Goal: Task Accomplishment & Management: Use online tool/utility

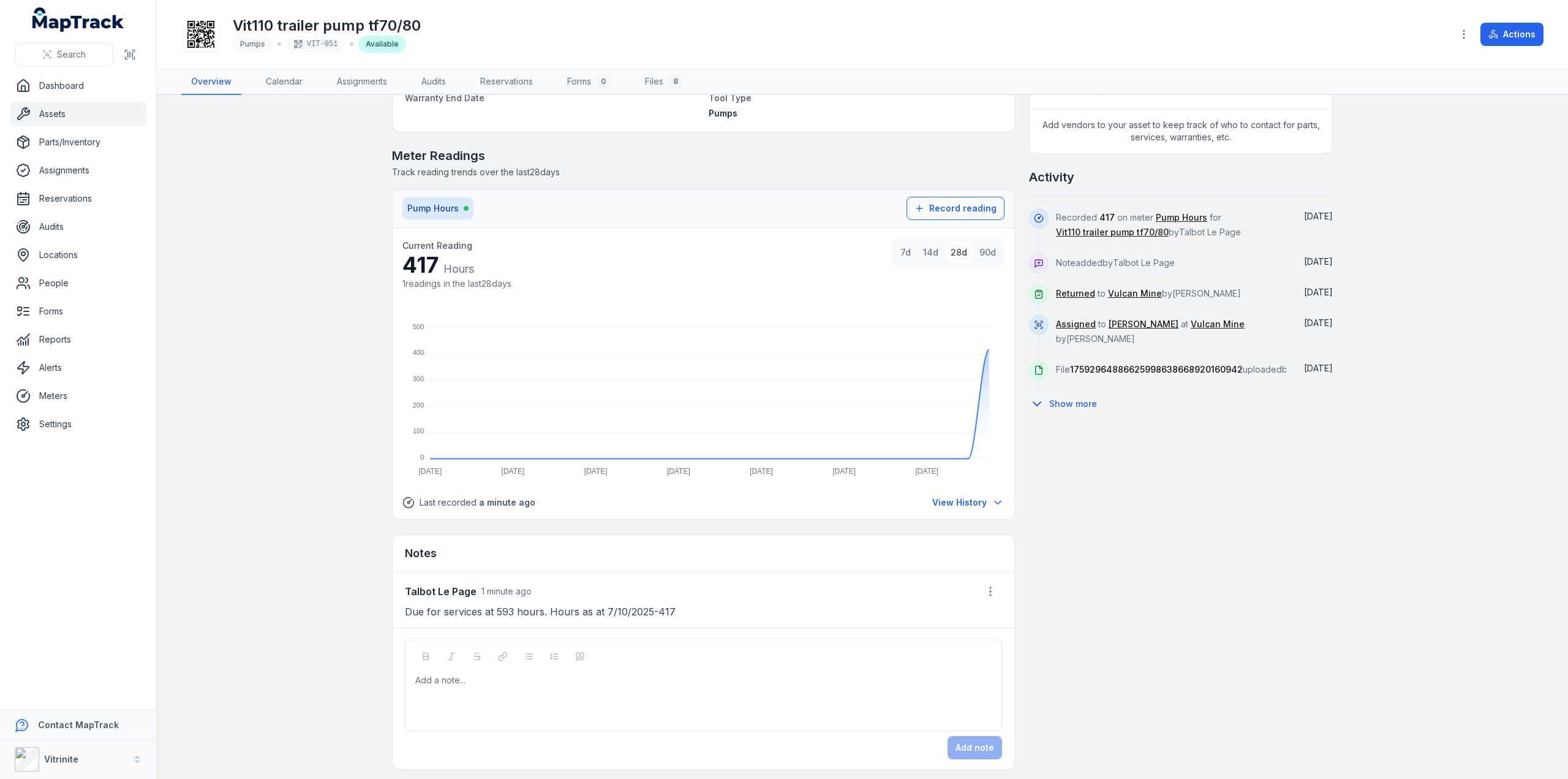
scroll to position [3, 0]
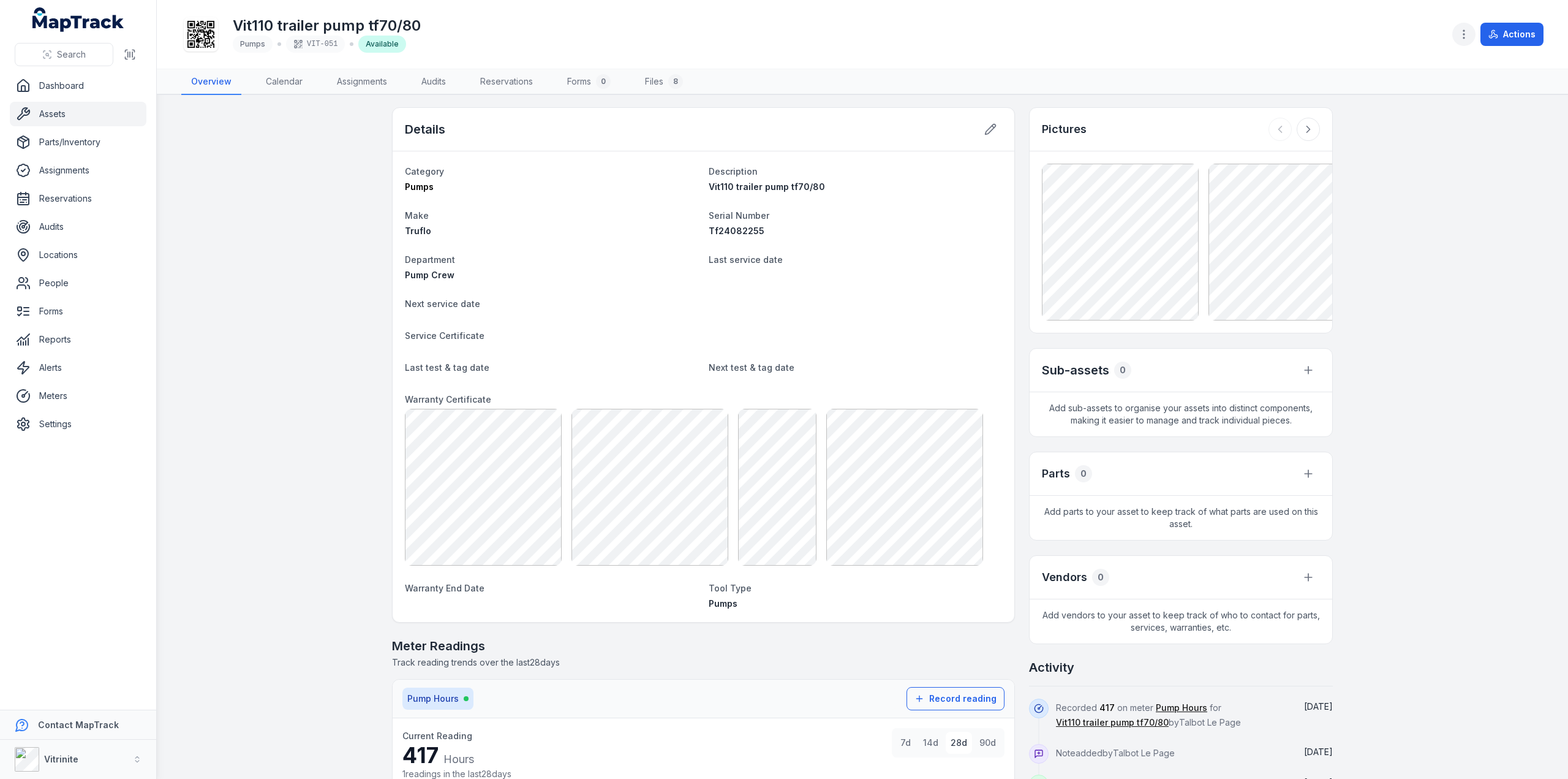
click at [1463, 33] on icon "button" at bounding box center [1463, 34] width 12 height 12
click at [1501, 31] on div "Actions" at bounding box center [1497, 34] width 91 height 23
click at [1501, 31] on button "Actions" at bounding box center [1511, 34] width 63 height 23
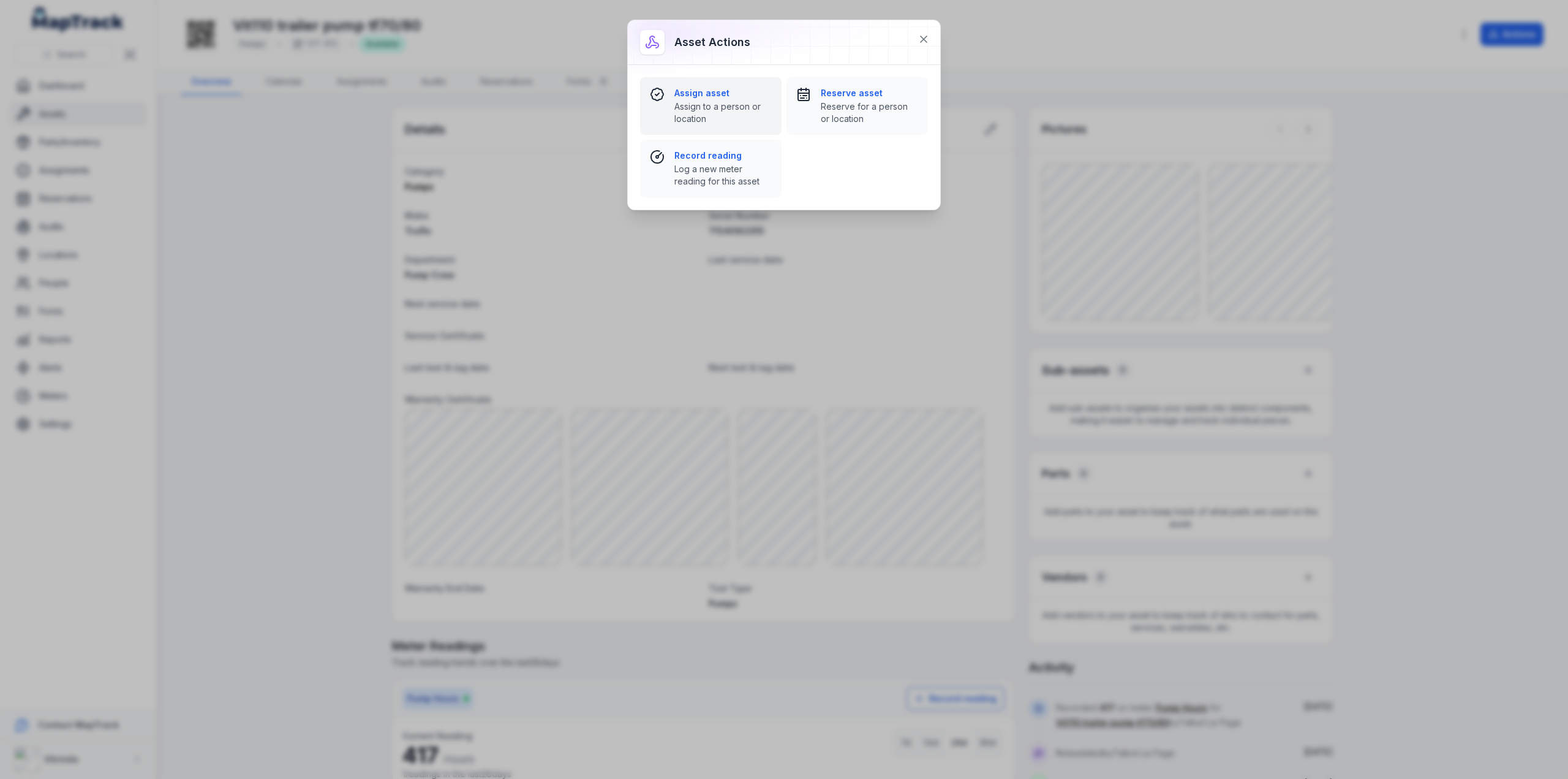
click at [731, 86] on button "Assign asset Assign to a person or location" at bounding box center [711, 106] width 141 height 57
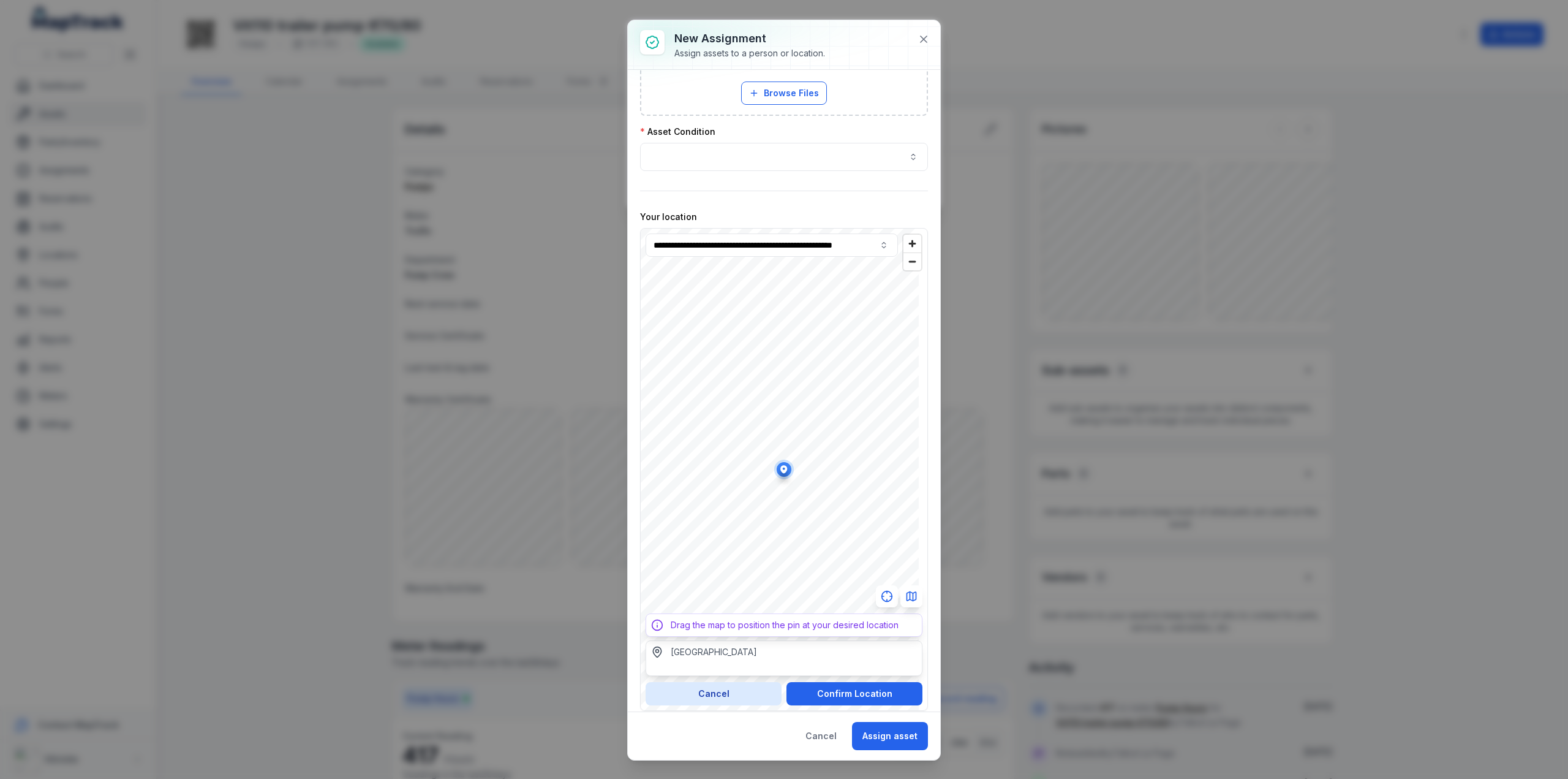
scroll to position [331, 0]
click at [617, 355] on div "**********" at bounding box center [784, 389] width 1568 height 779
click at [709, 689] on button "Cancel" at bounding box center [713, 692] width 136 height 23
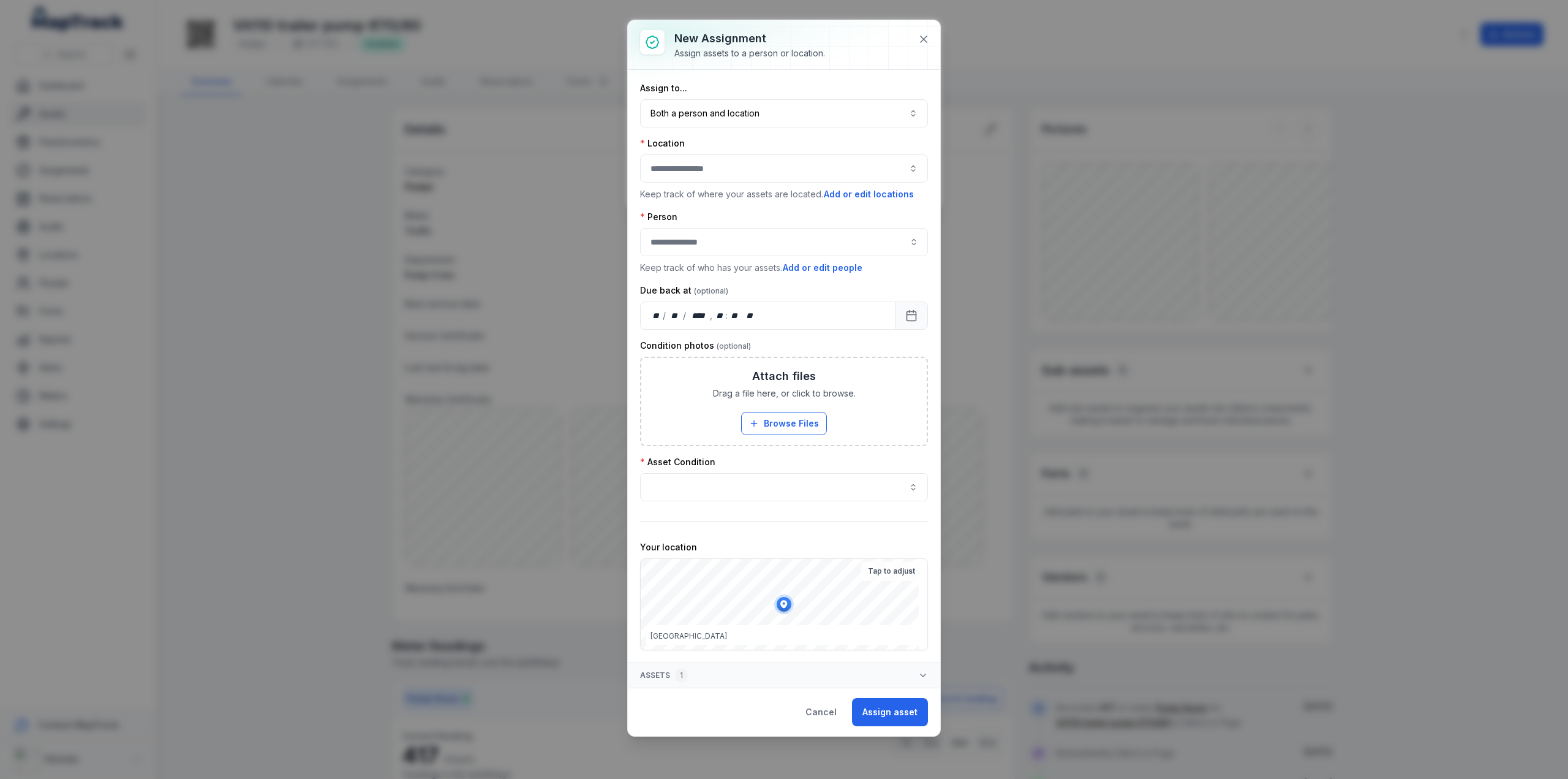
scroll to position [0, 0]
click at [820, 706] on button "Cancel" at bounding box center [821, 712] width 52 height 28
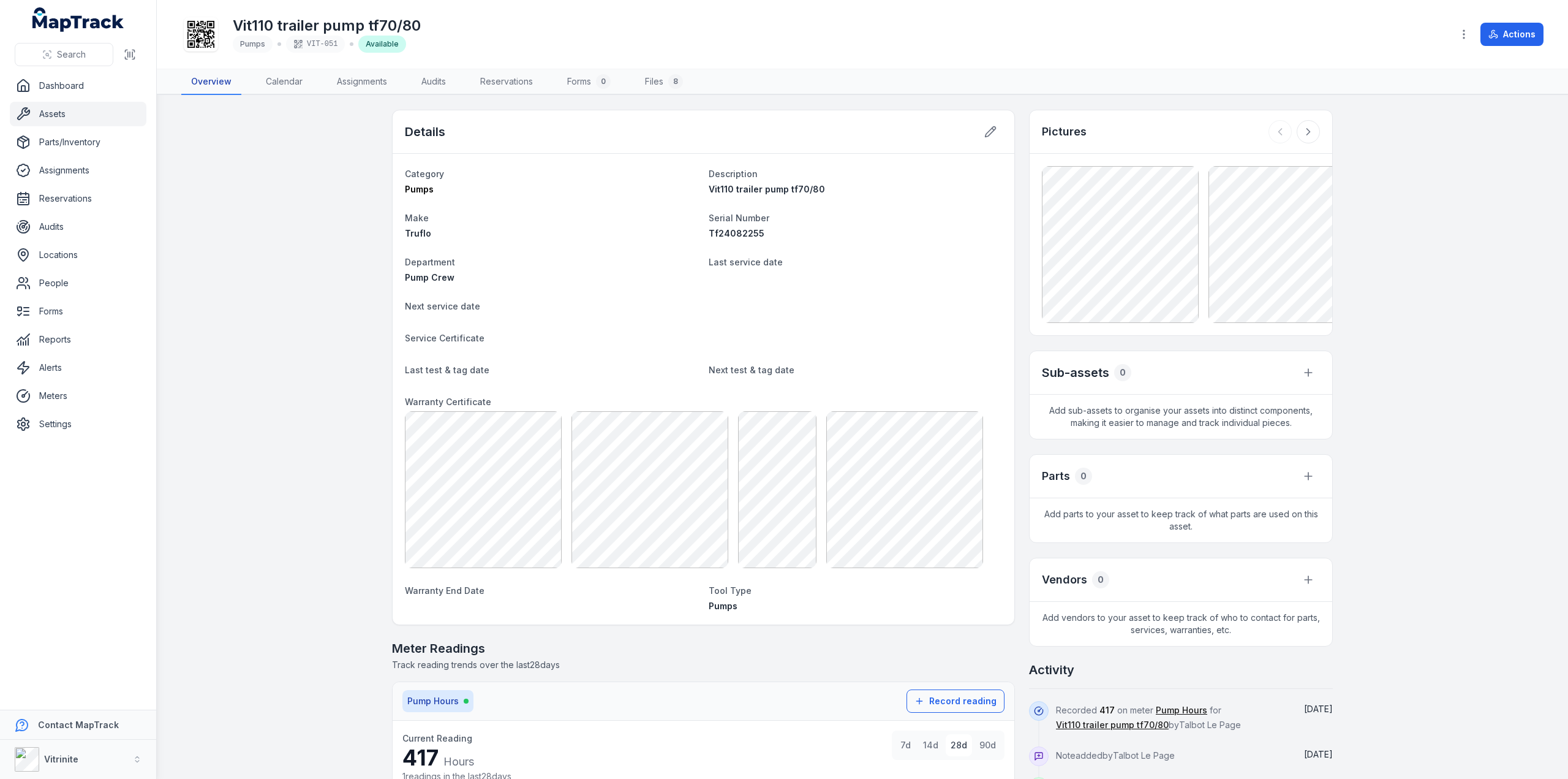
click at [216, 80] on link "Overview" at bounding box center [211, 82] width 60 height 26
click at [55, 112] on link "Assets" at bounding box center [78, 114] width 137 height 25
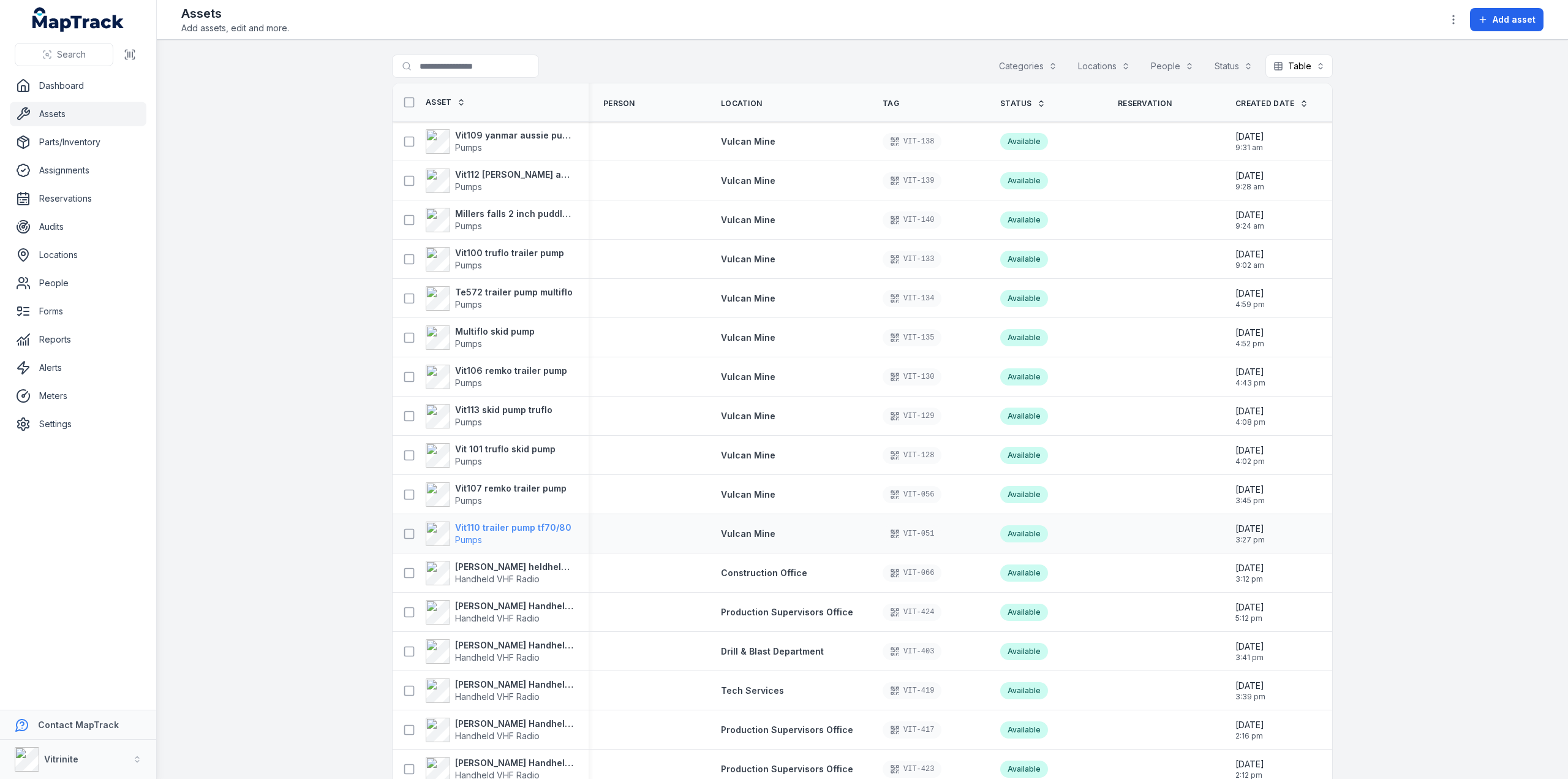
click at [471, 528] on strong "Vit110 trailer pump tf70/80" at bounding box center [513, 527] width 117 height 12
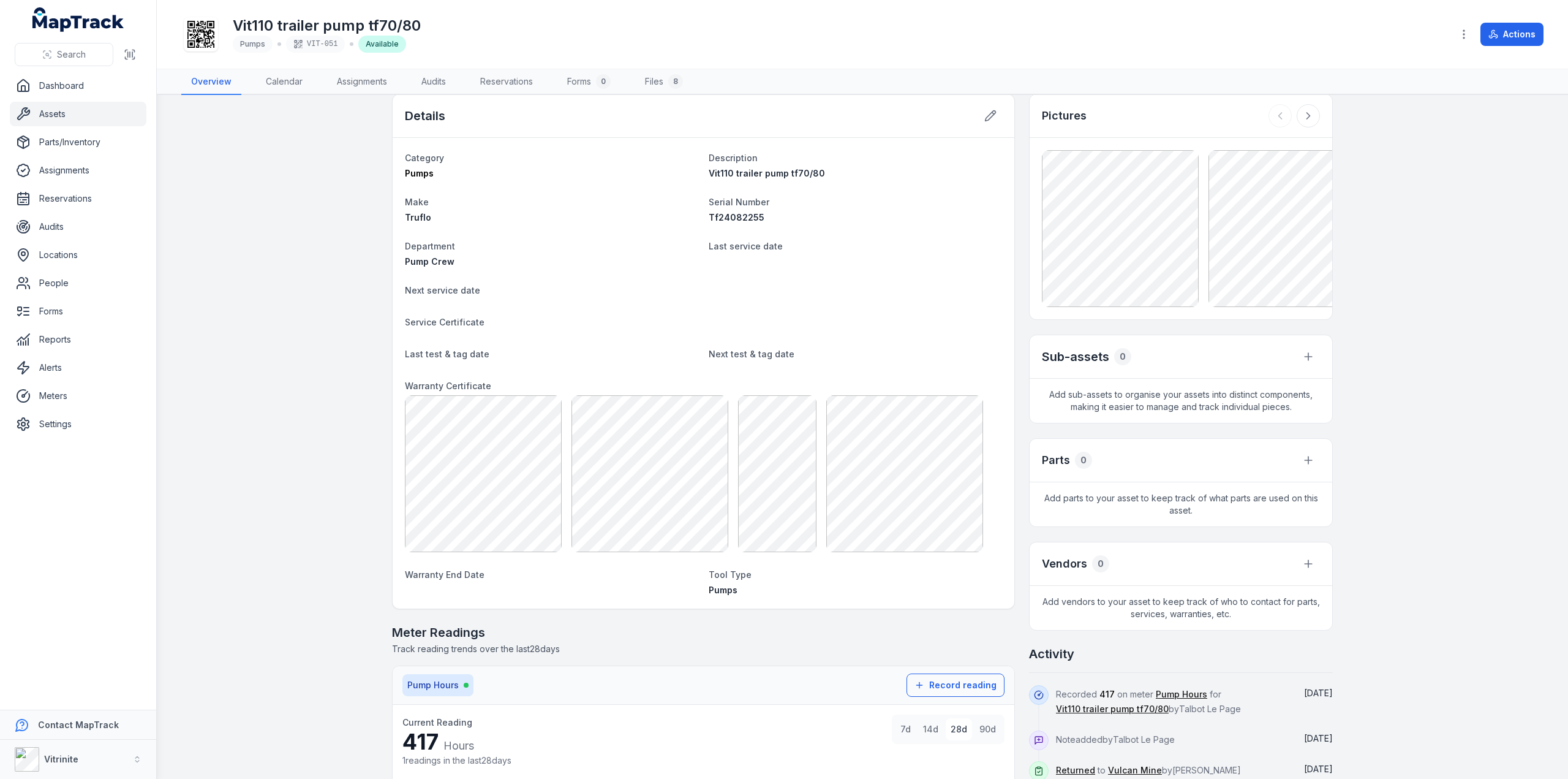
scroll to position [3, 0]
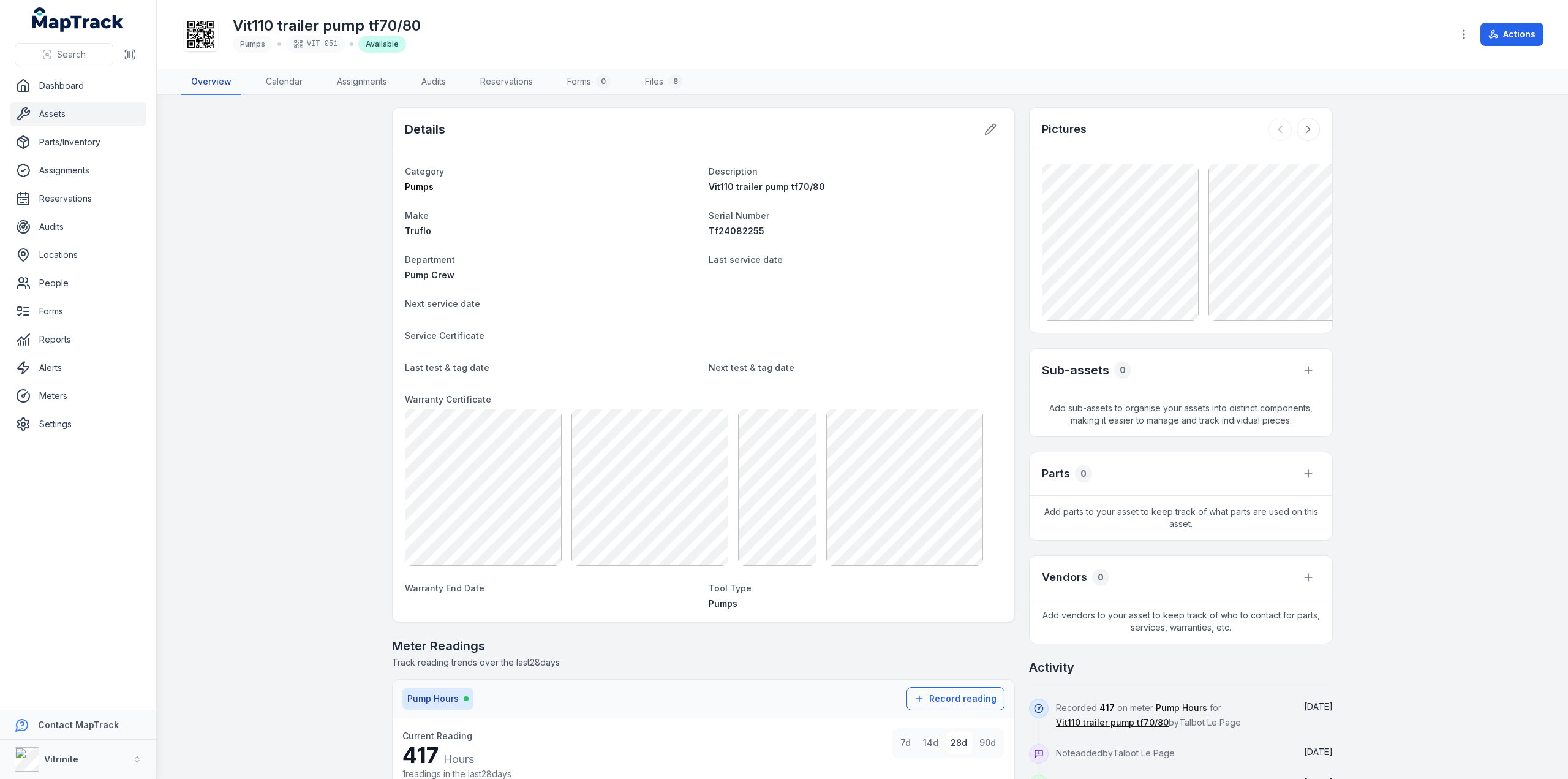
click at [210, 73] on link "Overview" at bounding box center [211, 82] width 60 height 26
click at [52, 112] on link "Assets" at bounding box center [78, 114] width 137 height 25
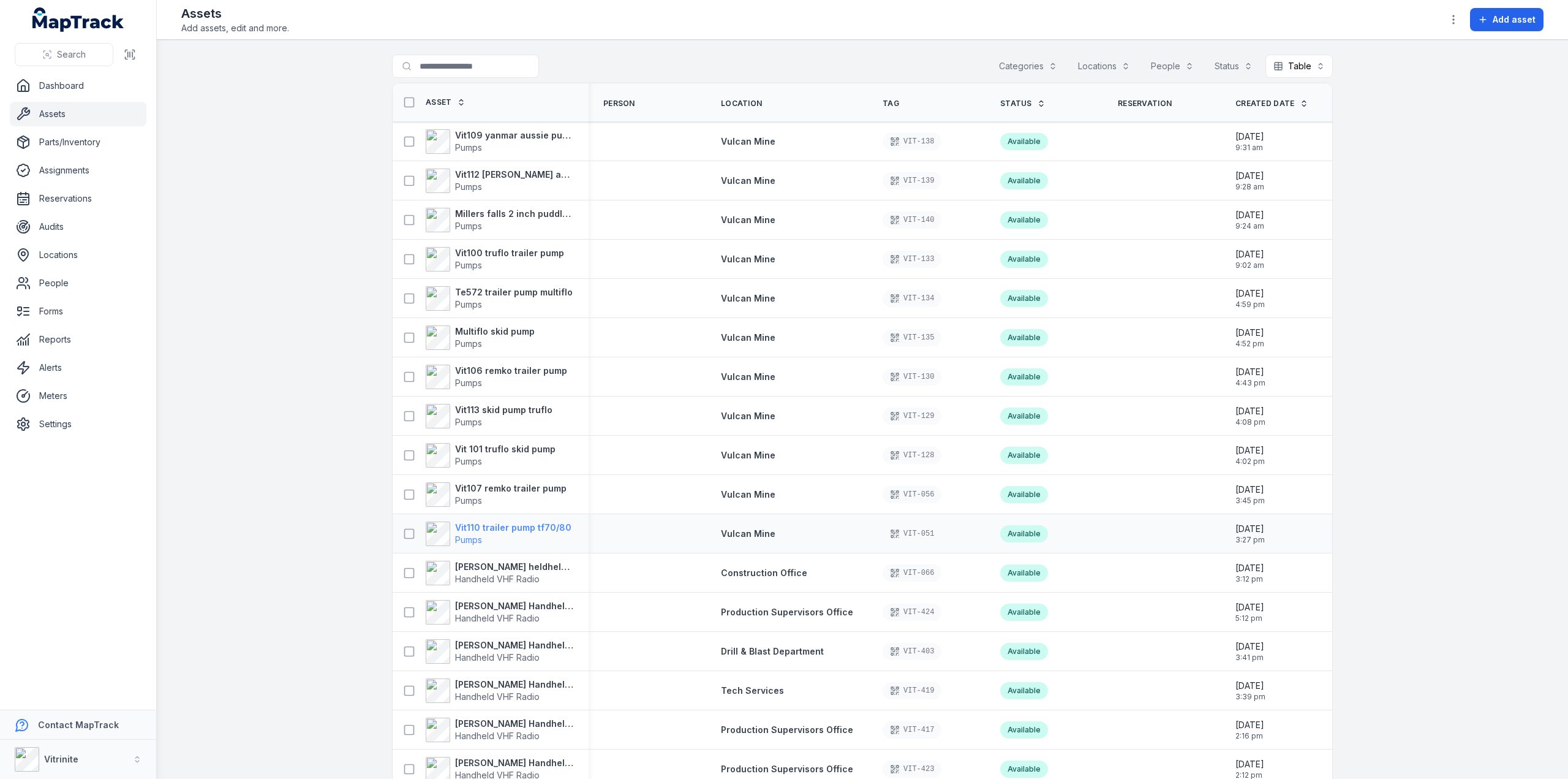
click at [466, 523] on strong "Vit110 trailer pump tf70/80" at bounding box center [513, 527] width 117 height 12
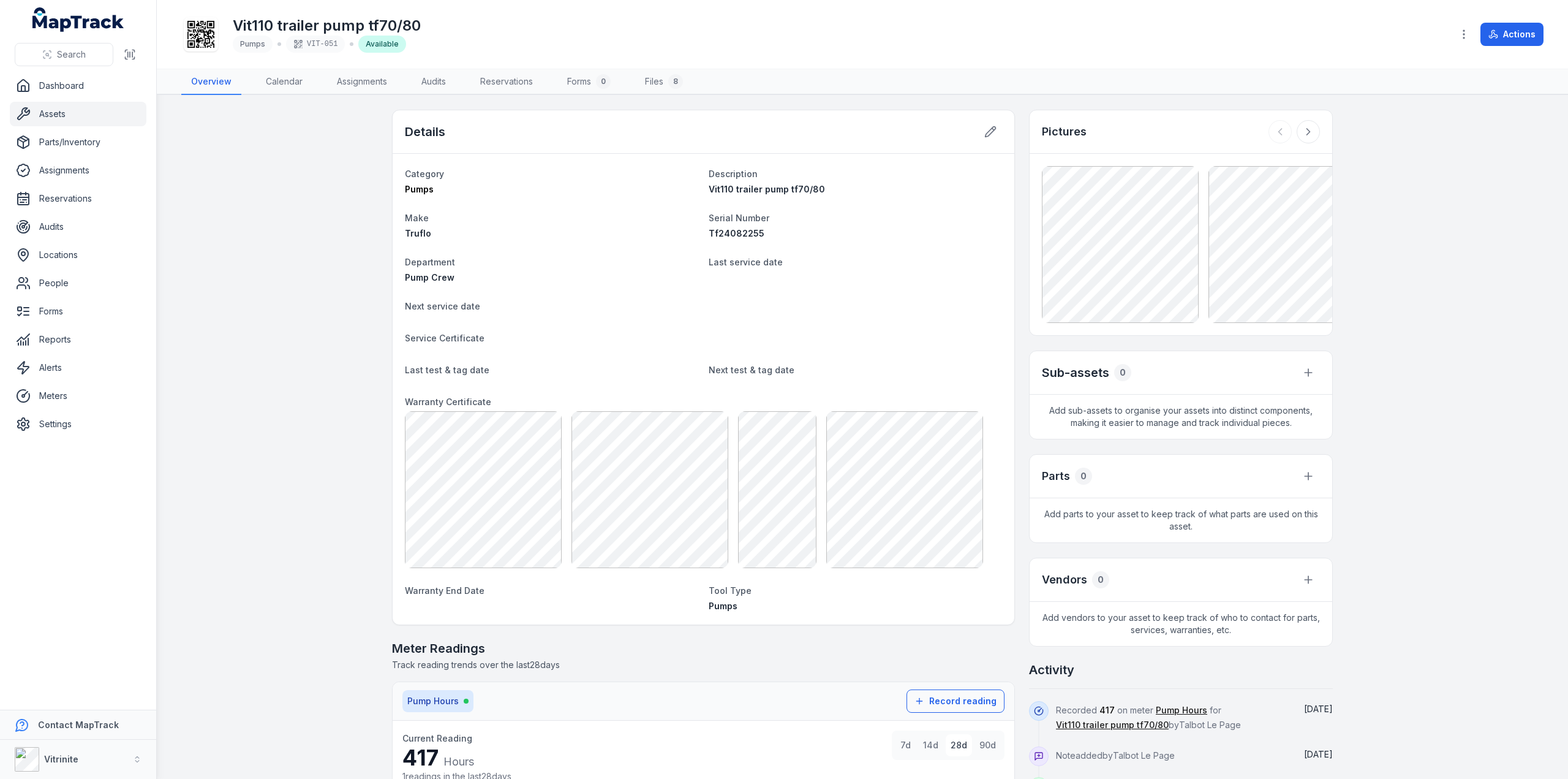
click at [627, 325] on dl "Category Pumps Description Vit110 trailer pump tf70/80 Make Truflo Serial Numbe…" at bounding box center [703, 389] width 597 height 446
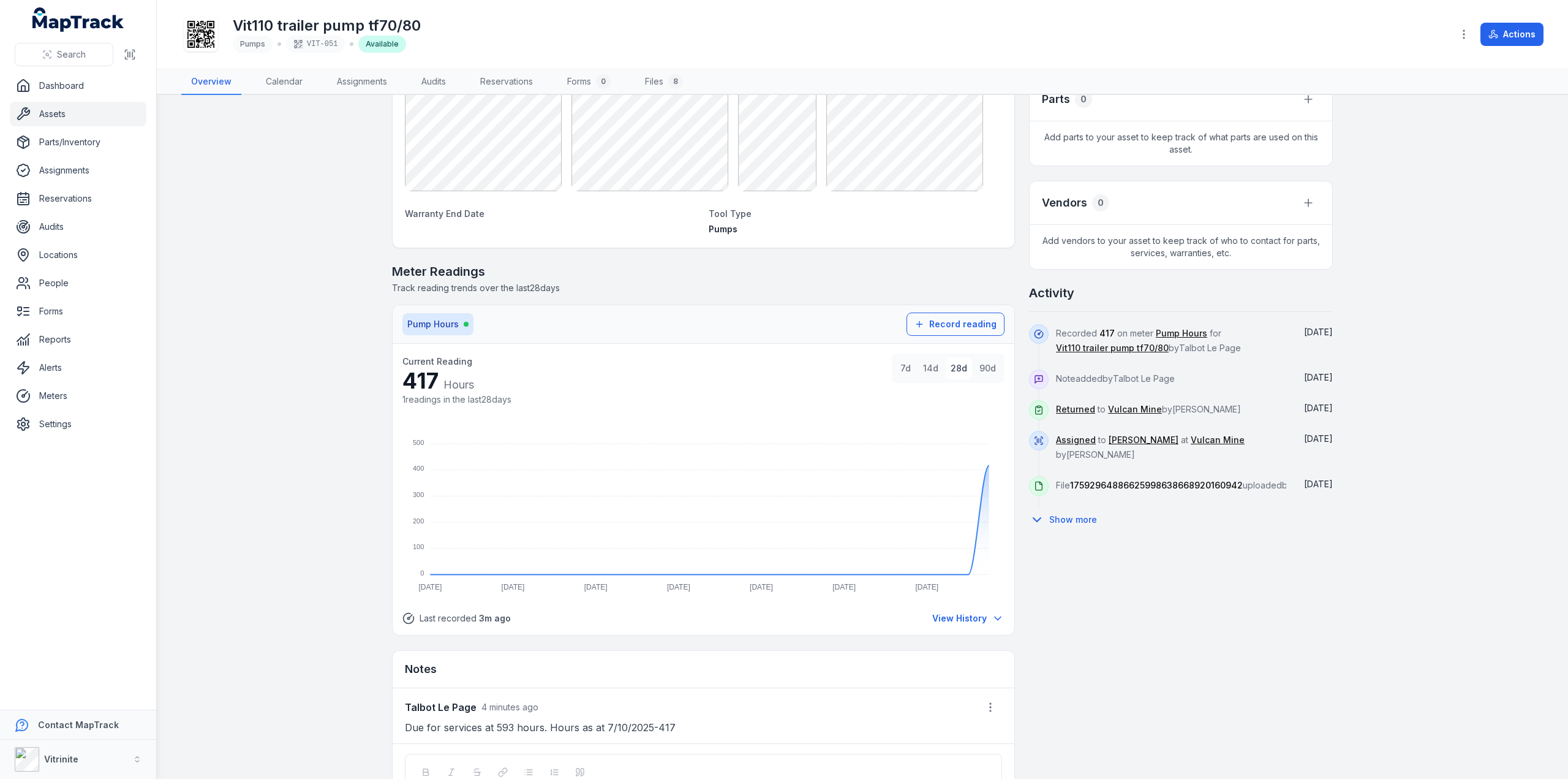
scroll to position [492, 0]
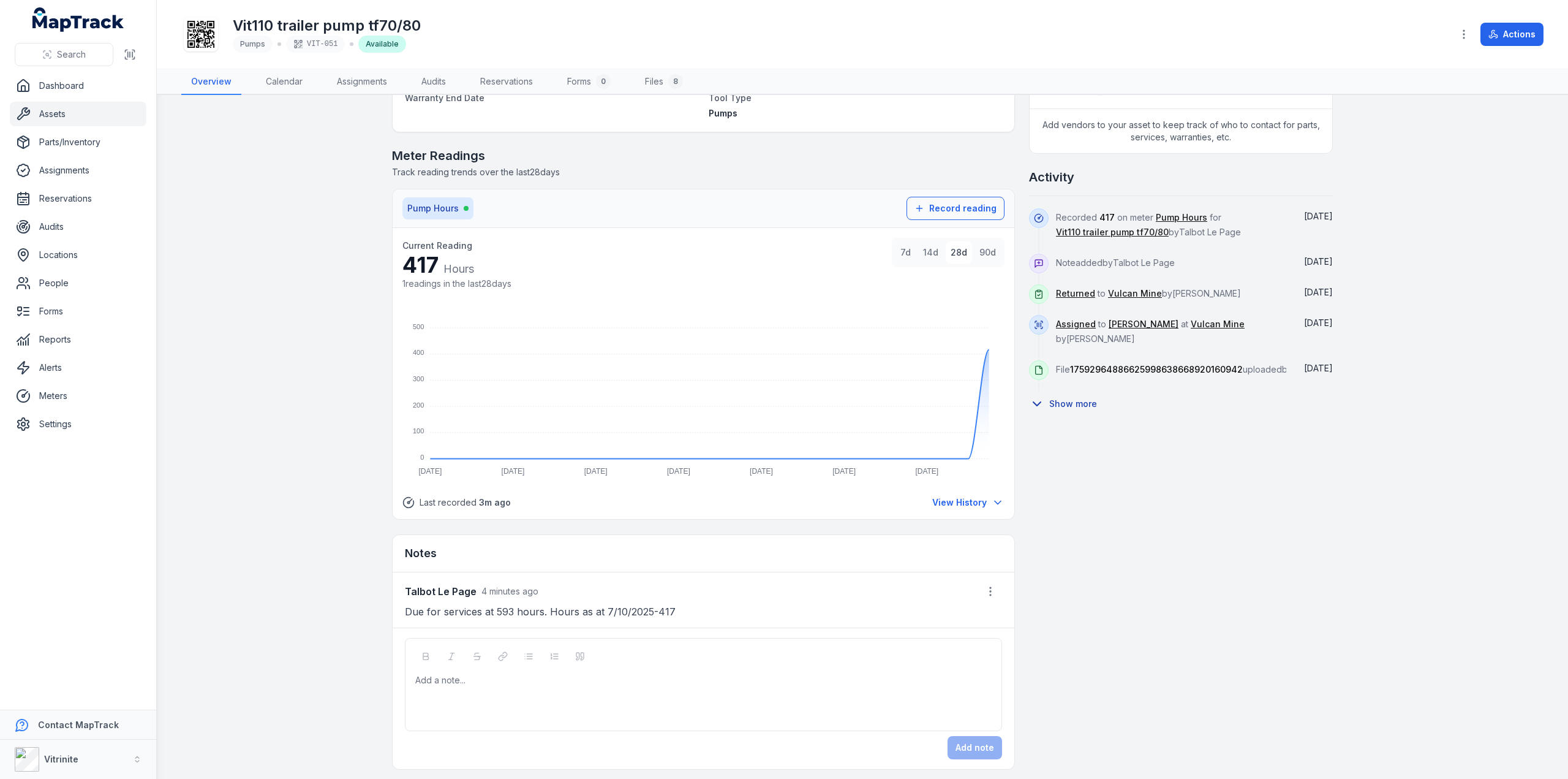
click at [1061, 411] on button "Show more" at bounding box center [1067, 404] width 76 height 26
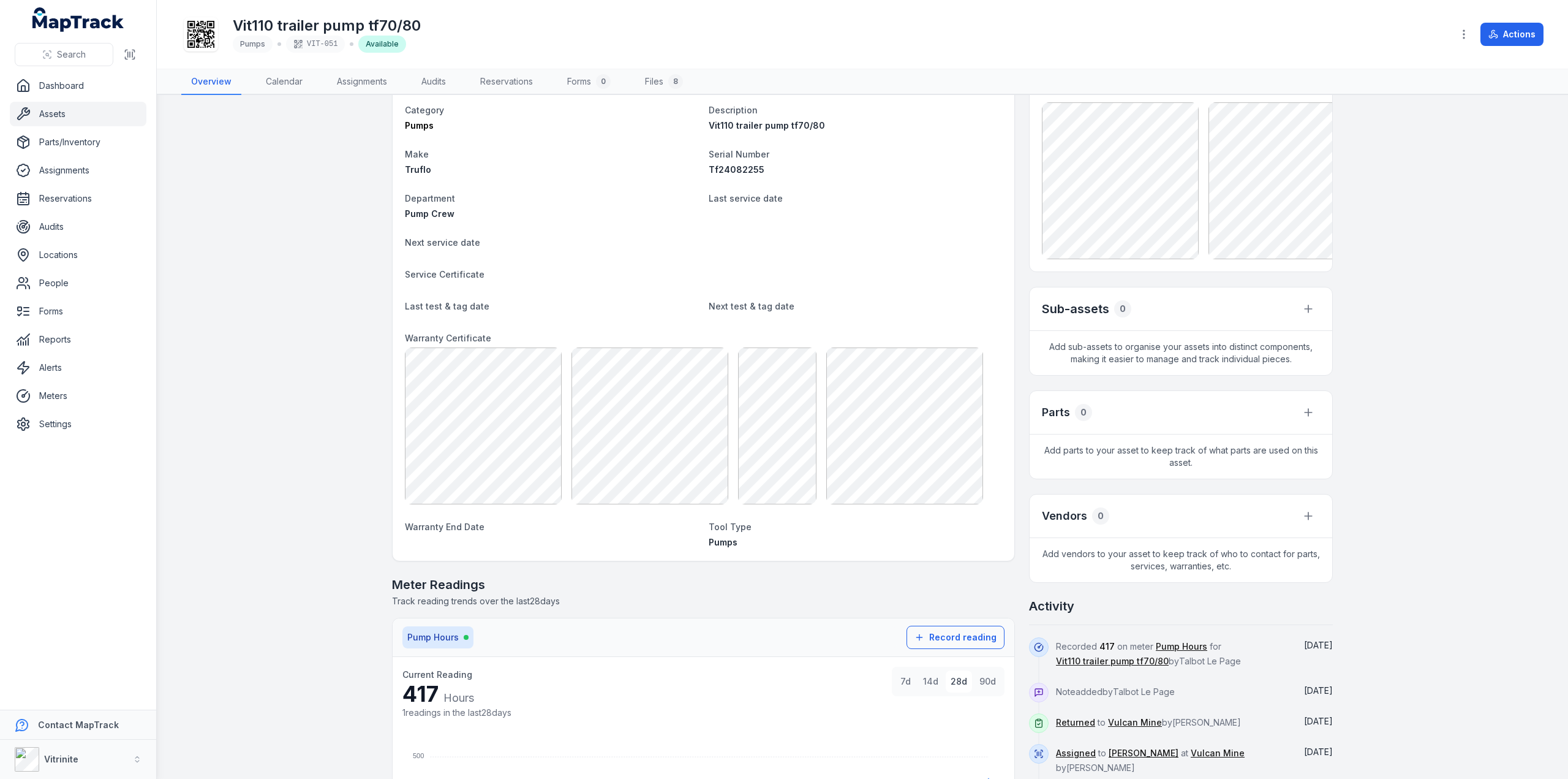
scroll to position [0, 0]
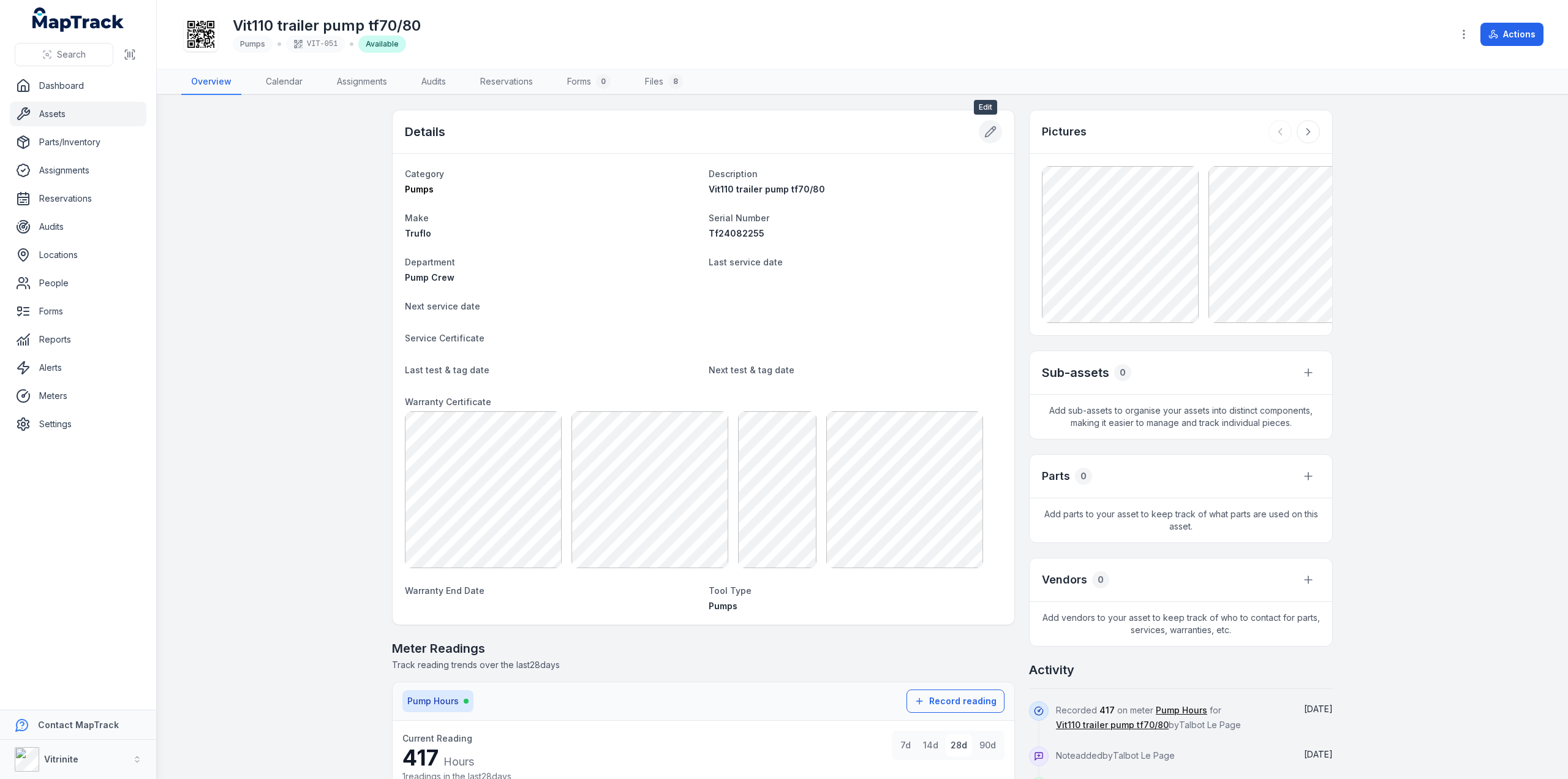
click at [984, 128] on icon at bounding box center [990, 131] width 12 height 12
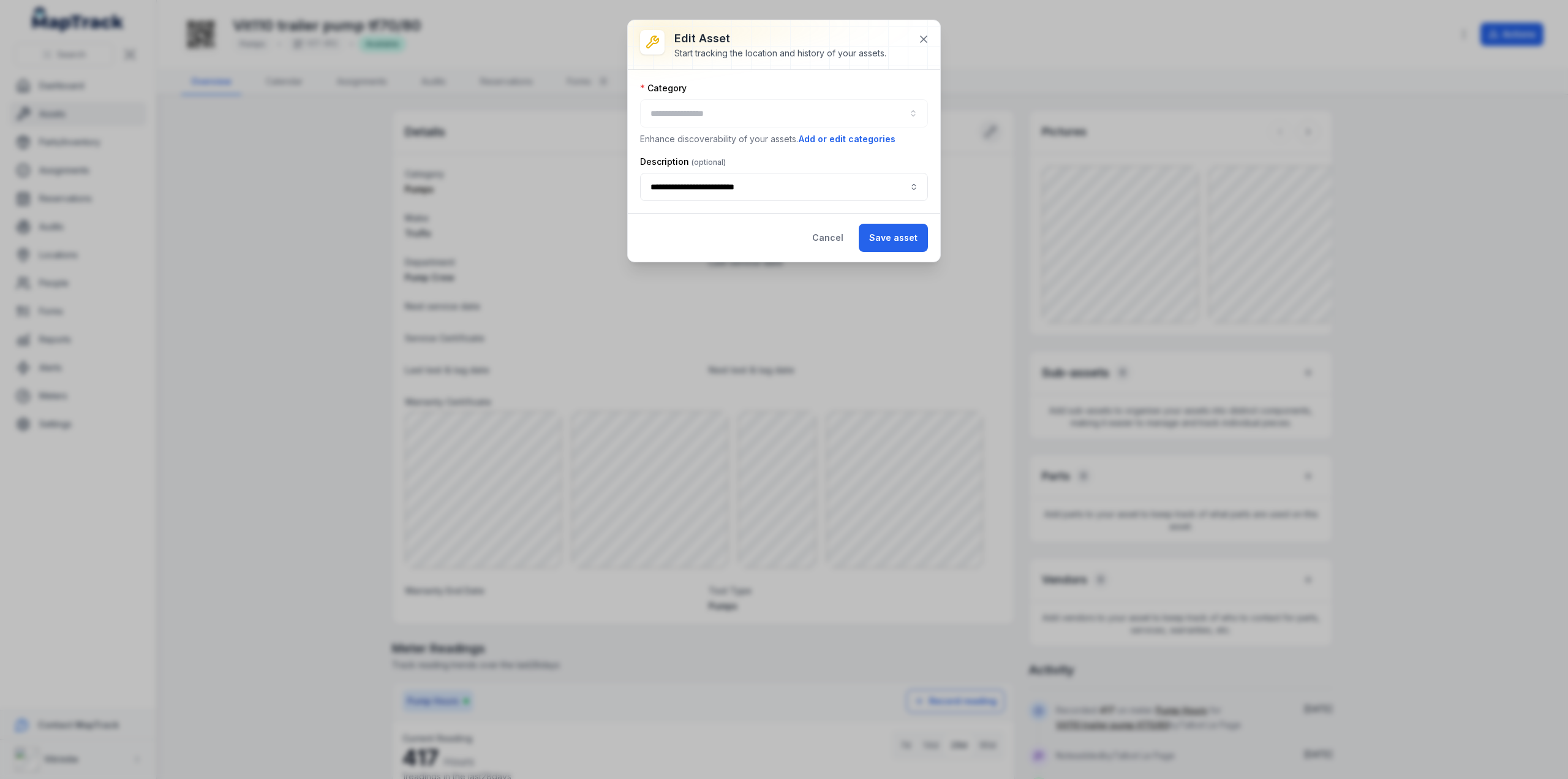
type input "*****"
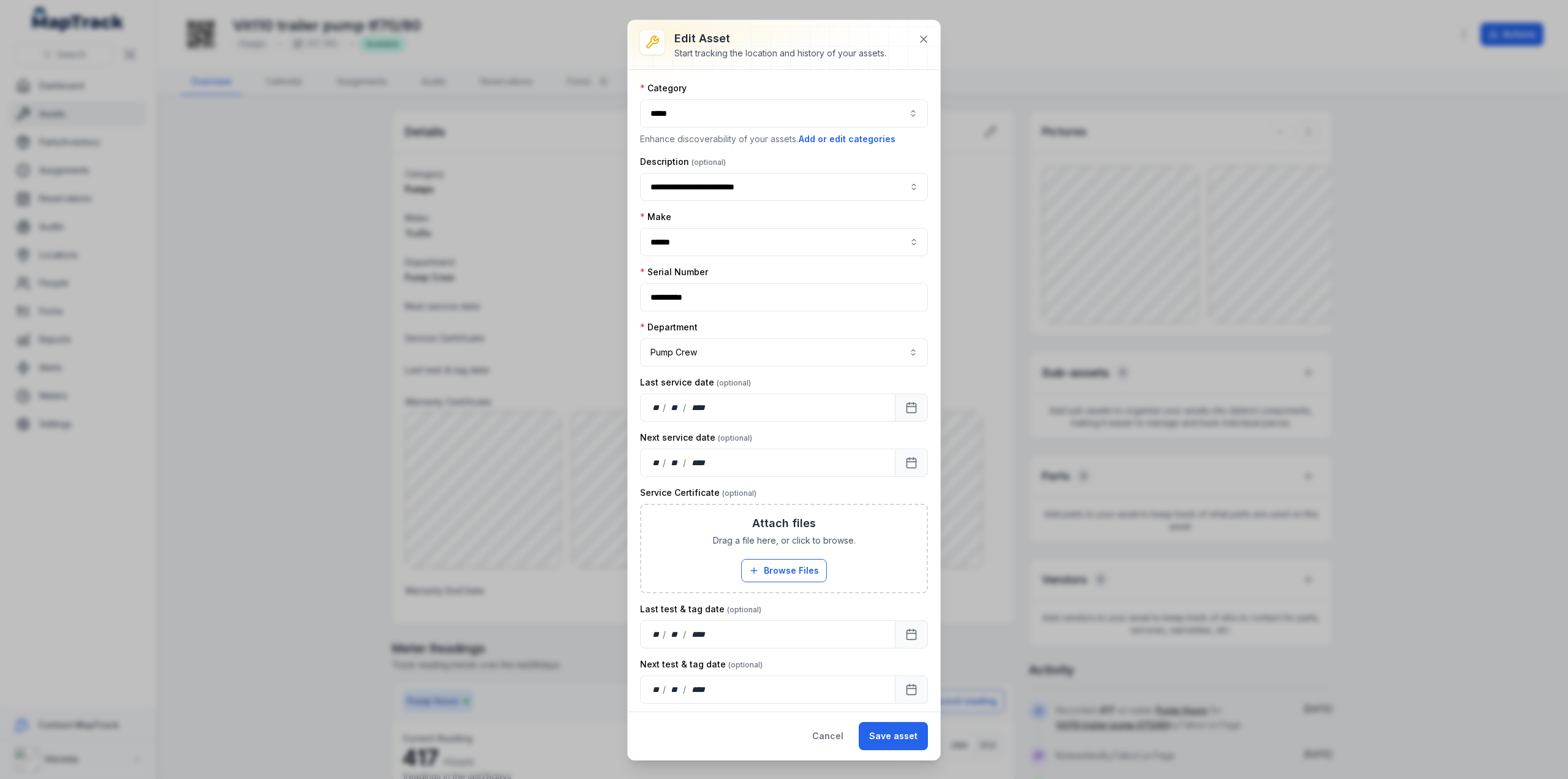
click at [827, 721] on div "Cancel Save asset" at bounding box center [783, 735] width 312 height 49
click at [832, 737] on button "Cancel" at bounding box center [828, 736] width 52 height 28
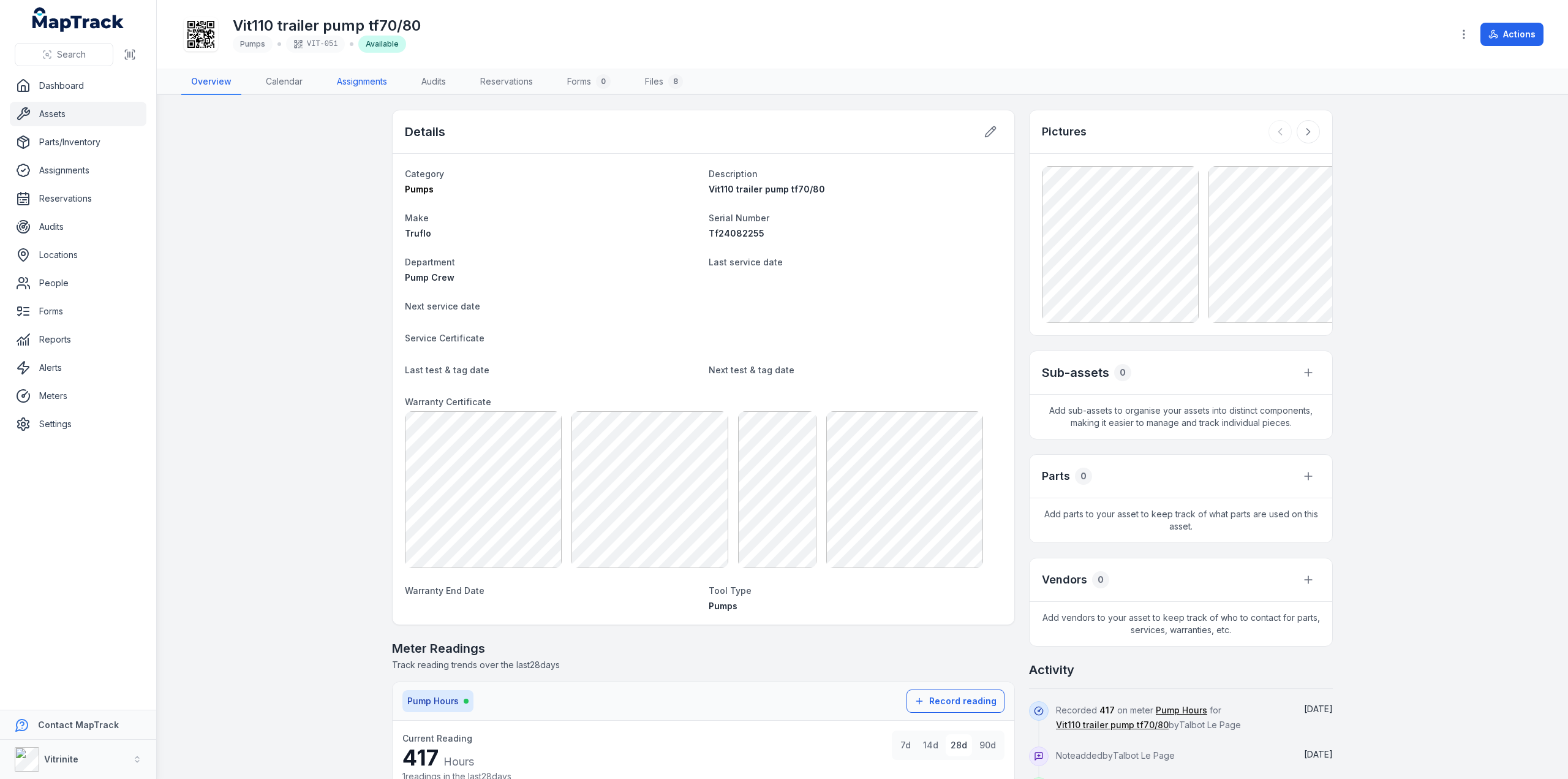
click at [361, 79] on link "Assignments" at bounding box center [362, 82] width 70 height 26
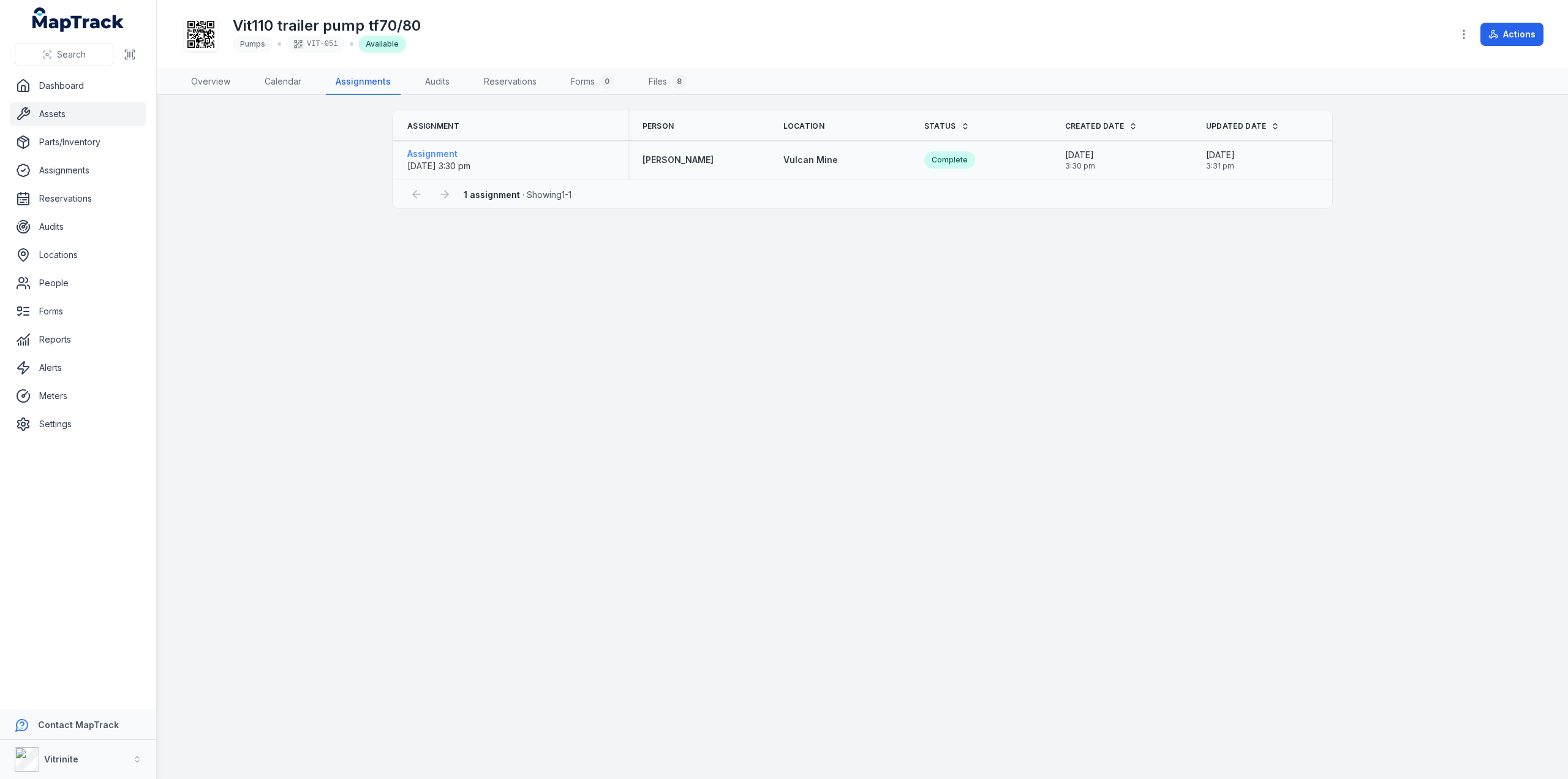
click at [440, 162] on span "01/10/2025 3:30 pm" at bounding box center [438, 166] width 63 height 11
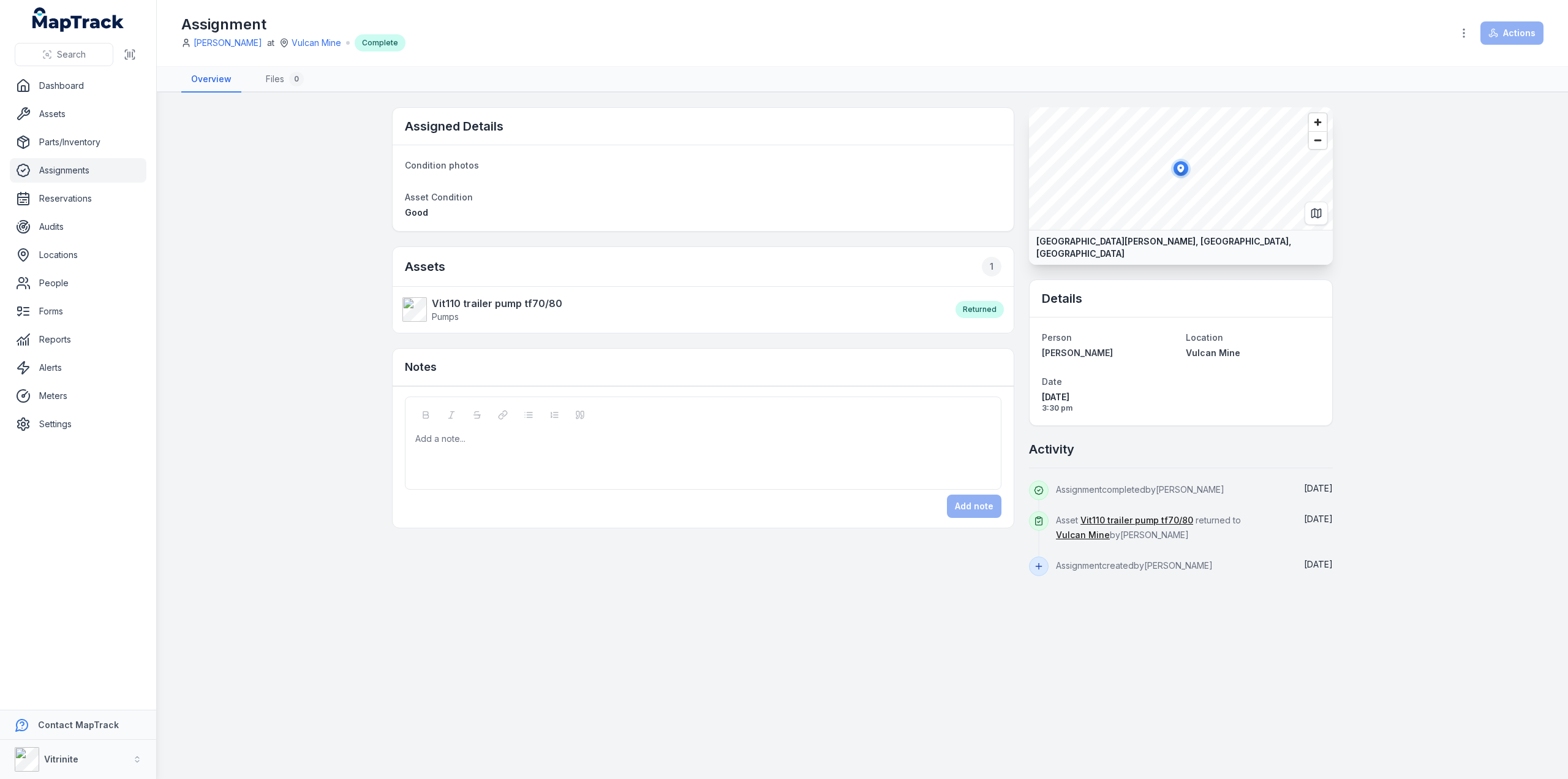
click at [1189, 238] on strong "Saraji Road, Dysart, Queensland, Australia" at bounding box center [1181, 247] width 289 height 25
click at [1318, 143] on span "Zoom out" at bounding box center [1318, 141] width 18 height 17
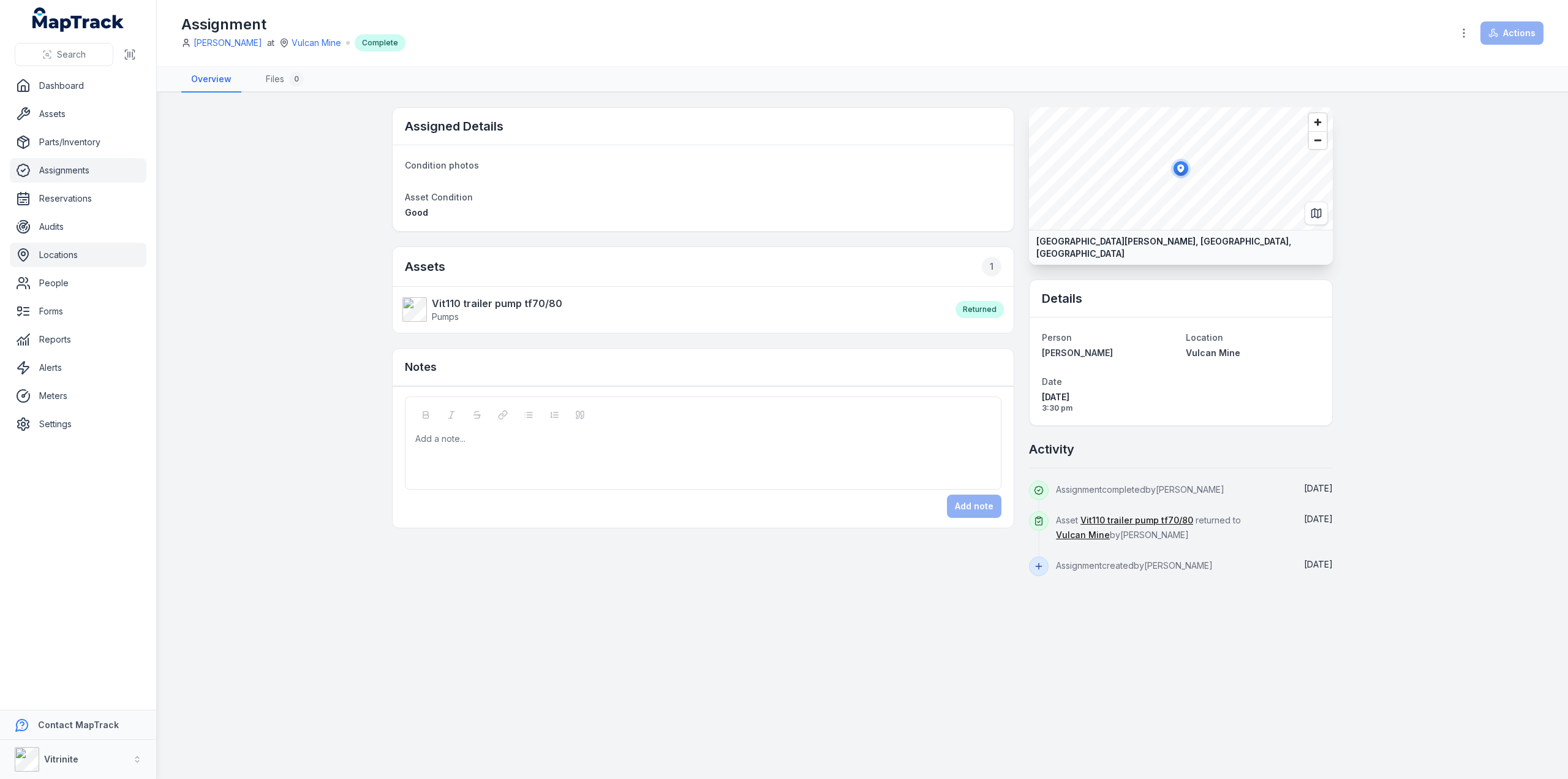
click at [49, 255] on link "Locations" at bounding box center [78, 255] width 137 height 25
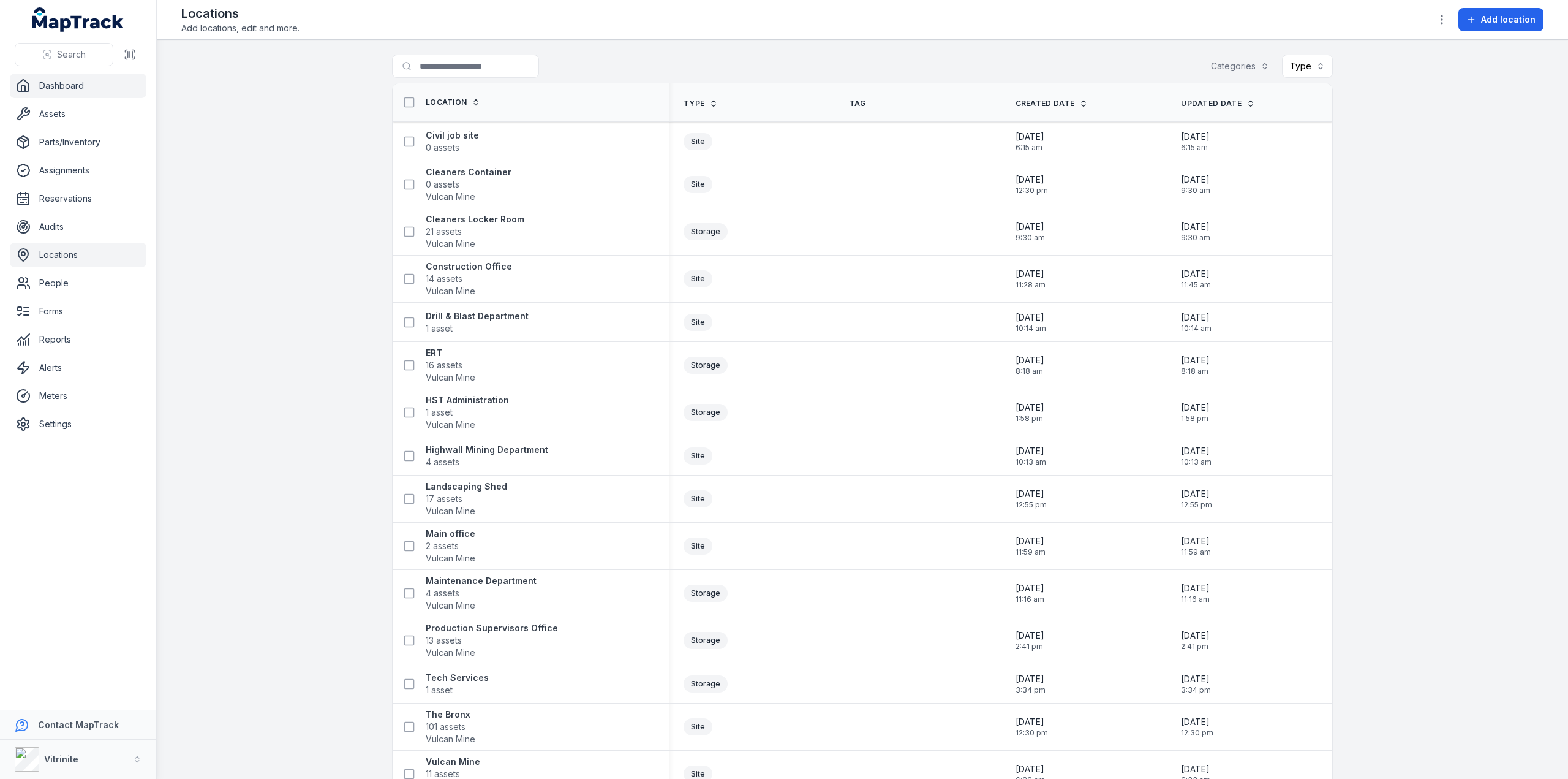
click at [53, 90] on link "Dashboard" at bounding box center [78, 85] width 137 height 25
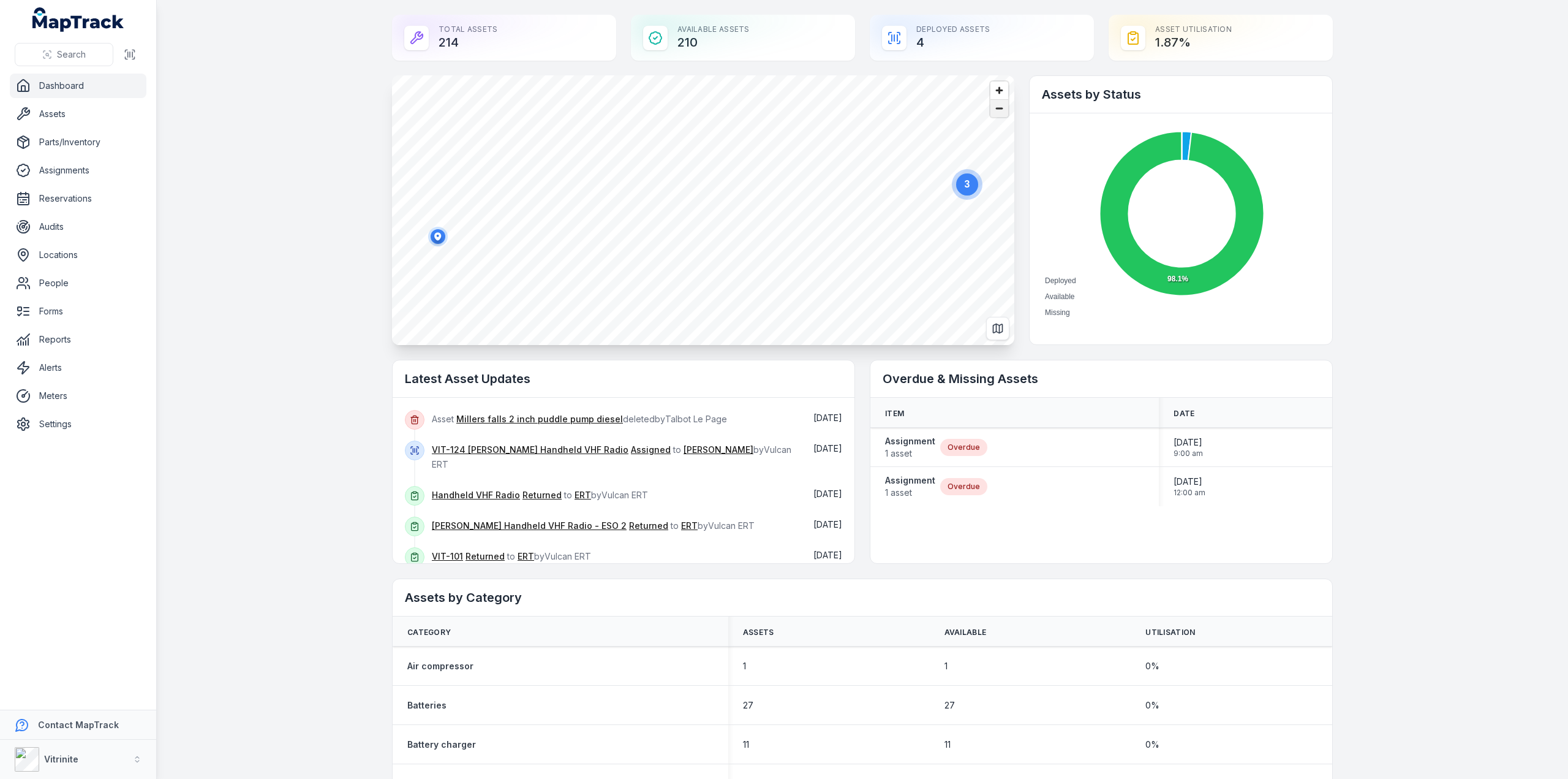
click at [994, 111] on span "Zoom out" at bounding box center [999, 109] width 18 height 17
click at [787, 203] on circle at bounding box center [789, 201] width 22 height 22
click at [612, 115] on icon "button" at bounding box center [615, 119] width 7 height 8
click at [759, 300] on circle at bounding box center [765, 295] width 22 height 22
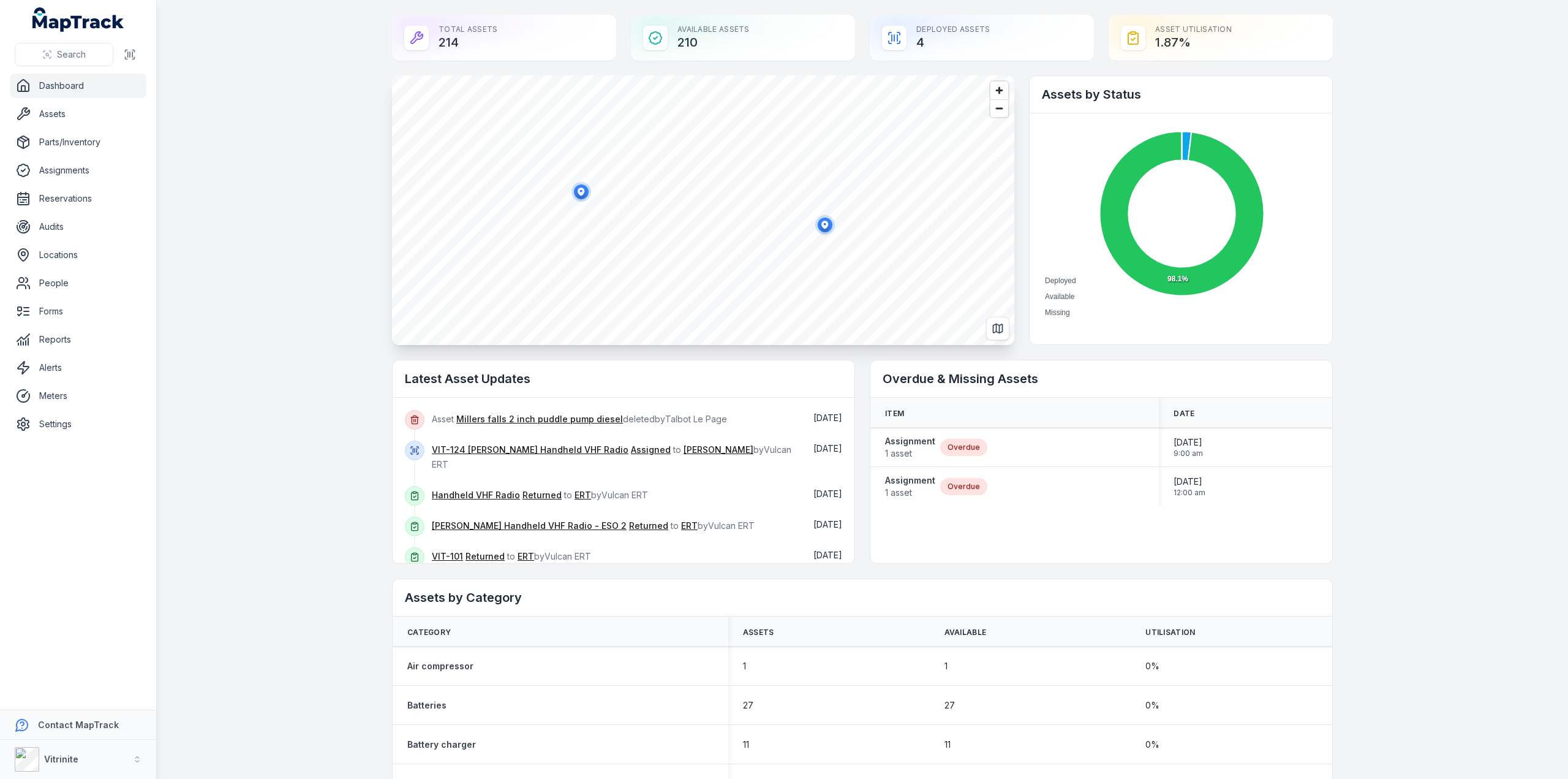
click at [578, 188] on icon "button" at bounding box center [581, 191] width 7 height 8
click at [751, 199] on icon "button" at bounding box center [753, 202] width 7 height 8
click at [955, 37] on div "Deployed Assets 4" at bounding box center [982, 37] width 224 height 46
click at [40, 116] on link "Assets" at bounding box center [78, 114] width 137 height 25
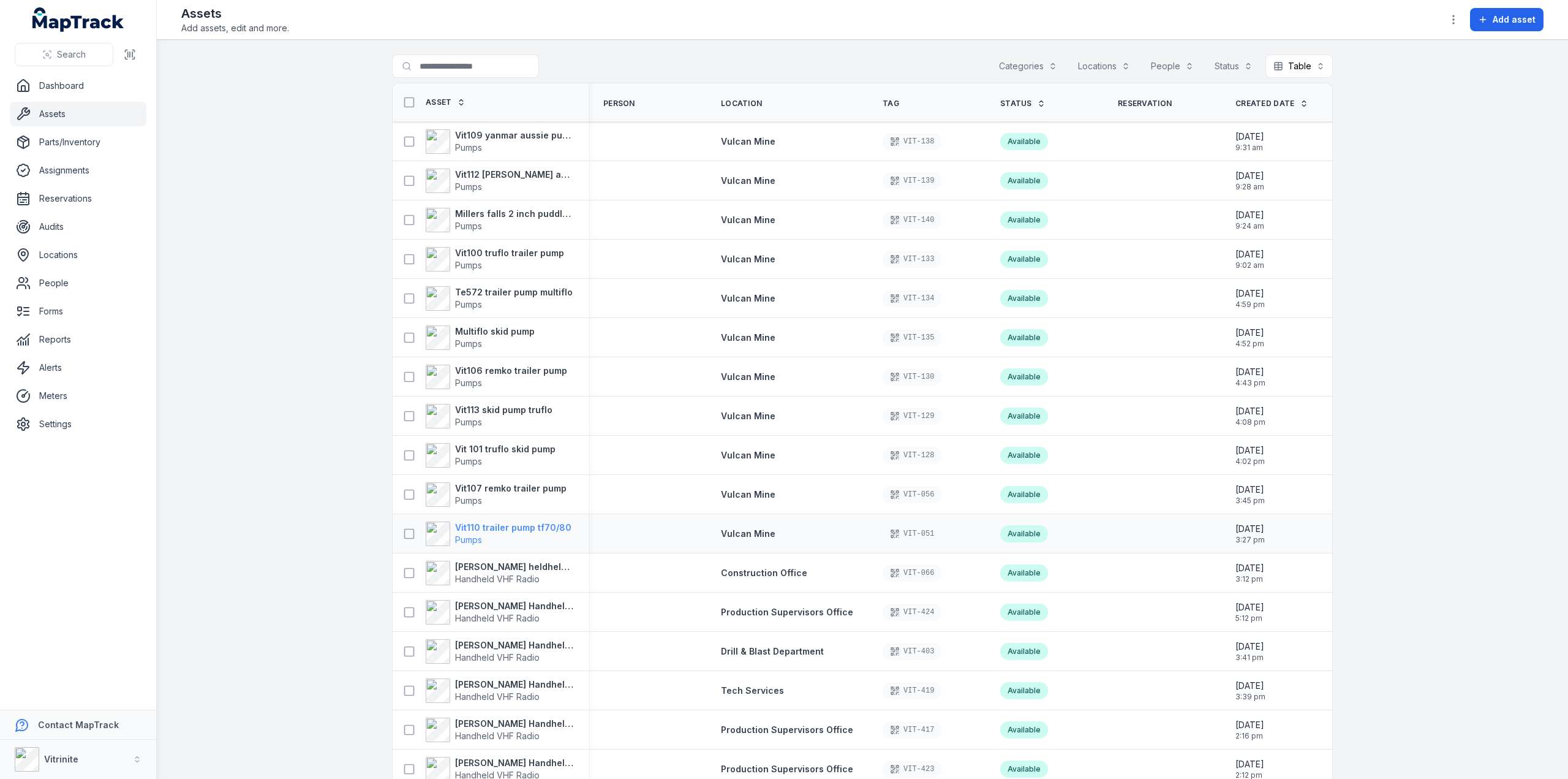
click at [487, 524] on strong "Vit110 trailer pump tf70/80" at bounding box center [513, 527] width 117 height 12
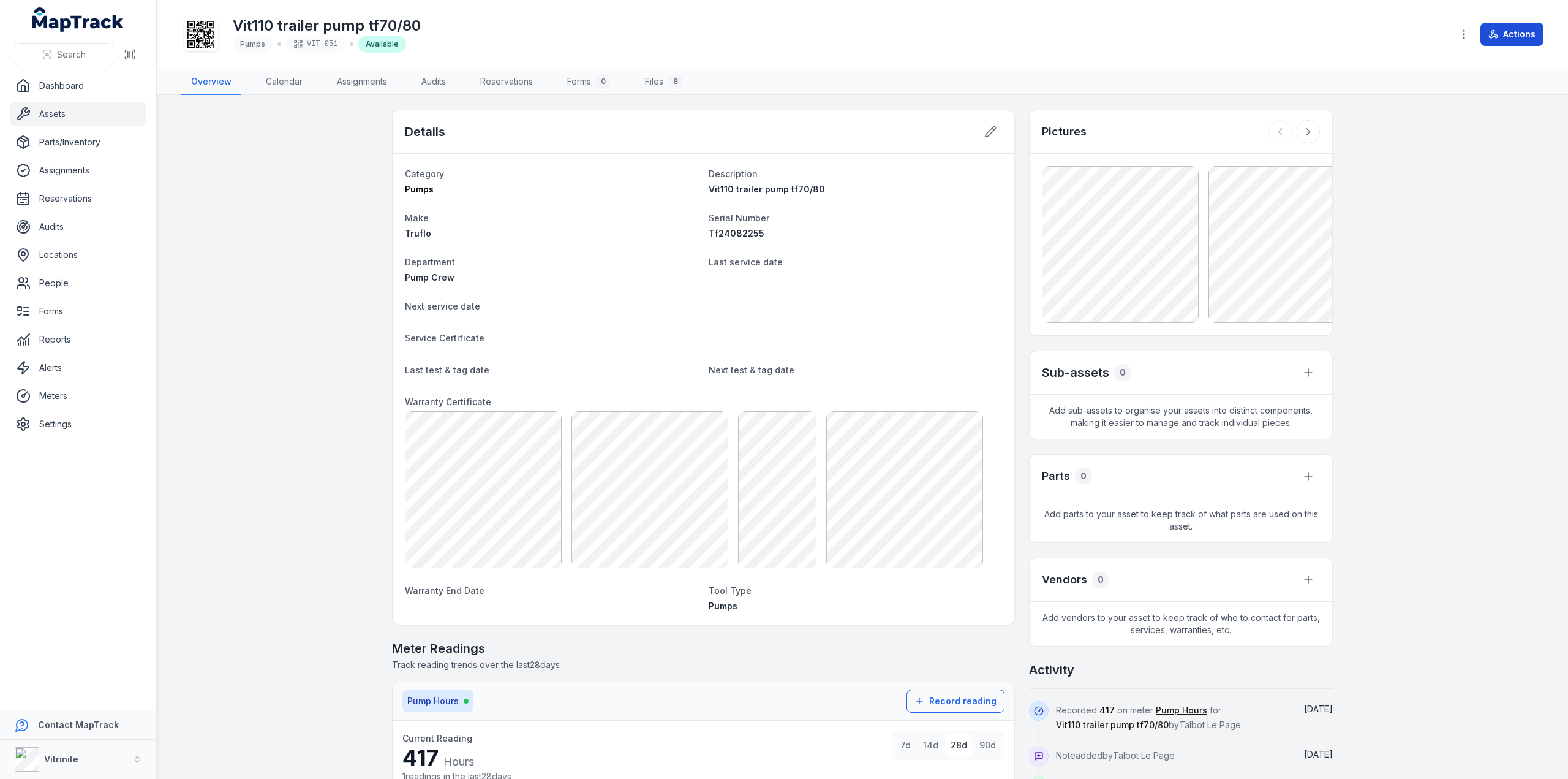
click at [1508, 34] on button "Actions" at bounding box center [1511, 34] width 63 height 23
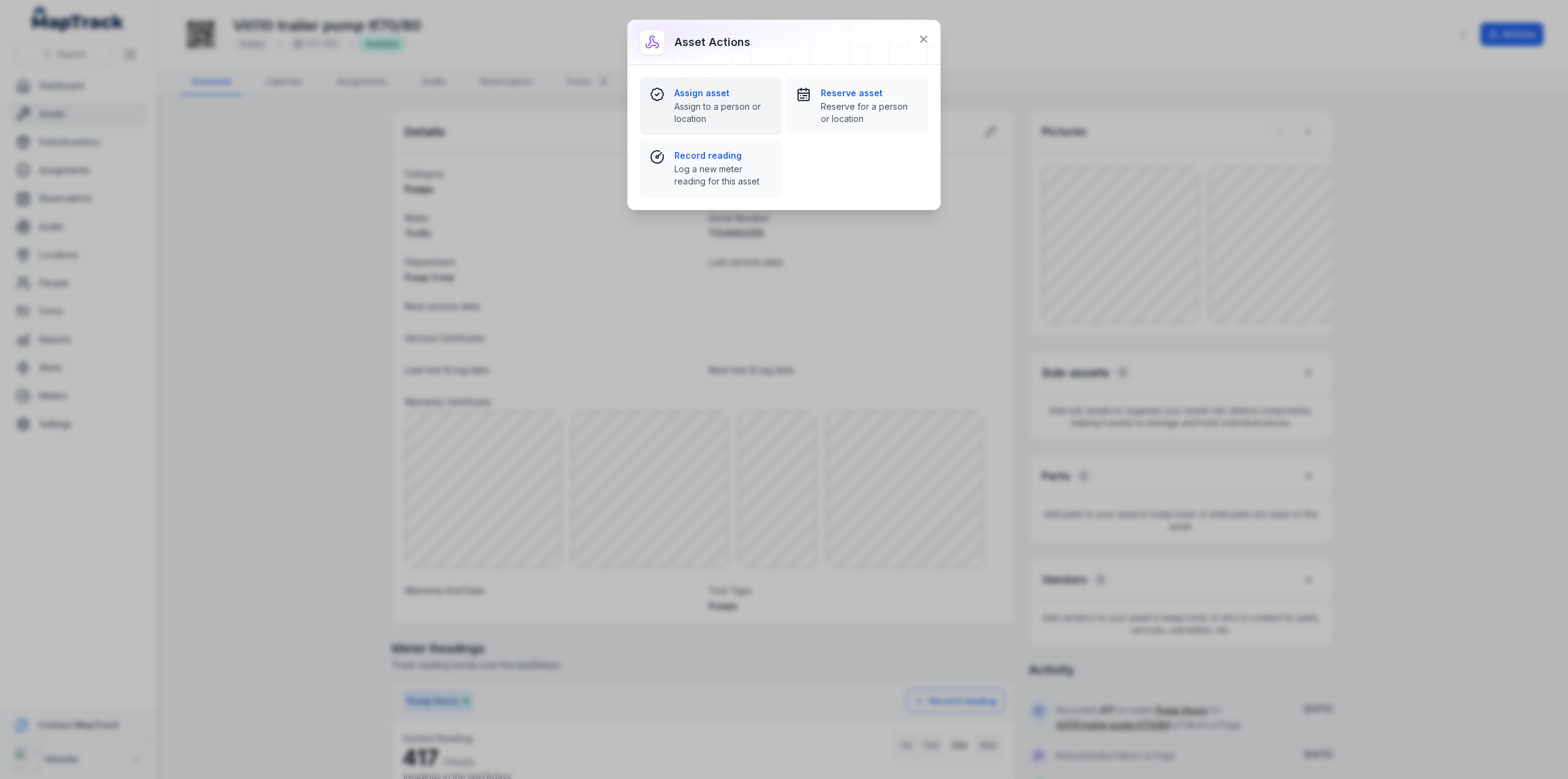
click at [697, 106] on span "Assign to a person or location" at bounding box center [723, 113] width 97 height 25
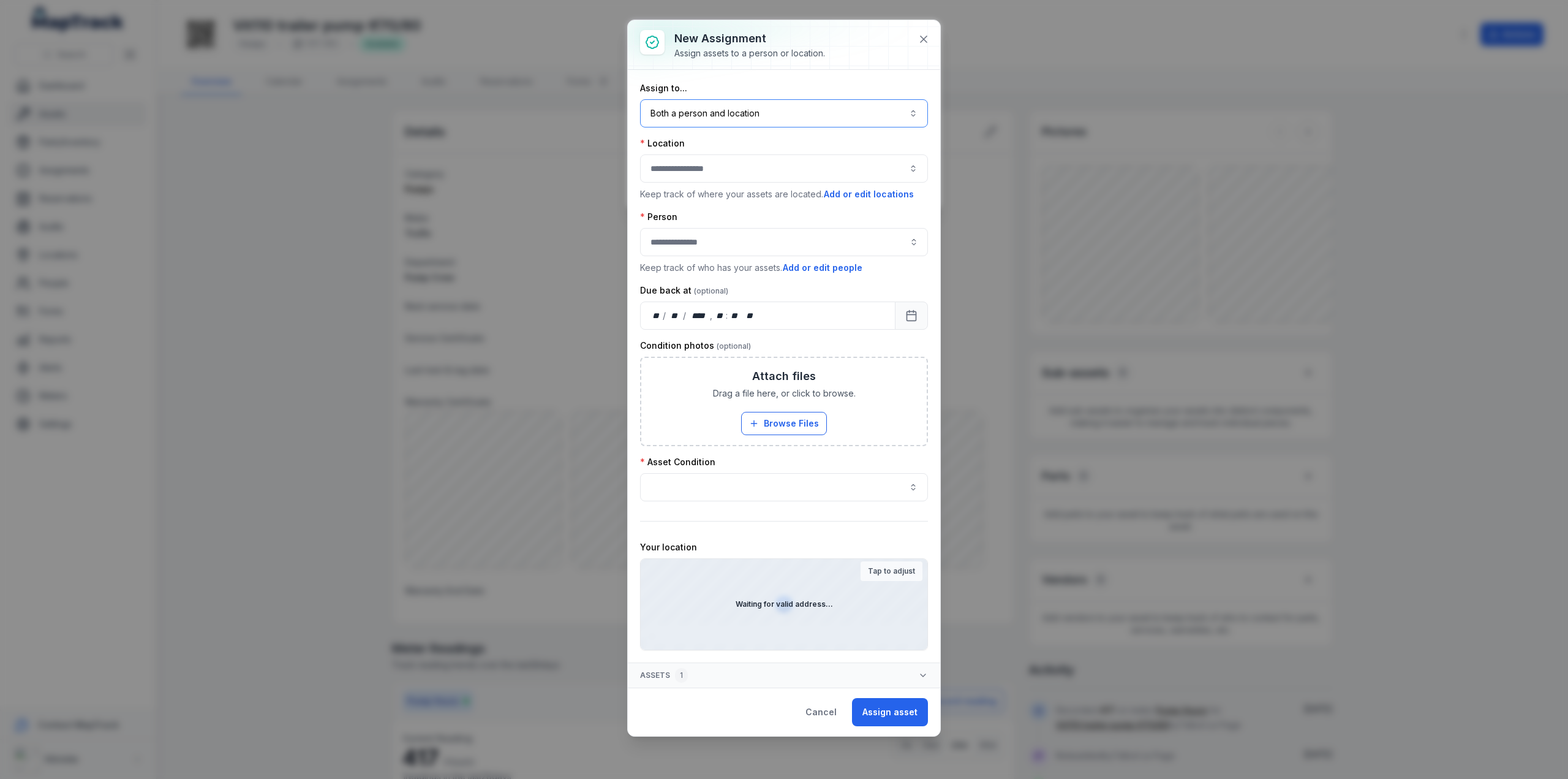
click at [673, 111] on button "Both a person and location ****" at bounding box center [784, 113] width 288 height 28
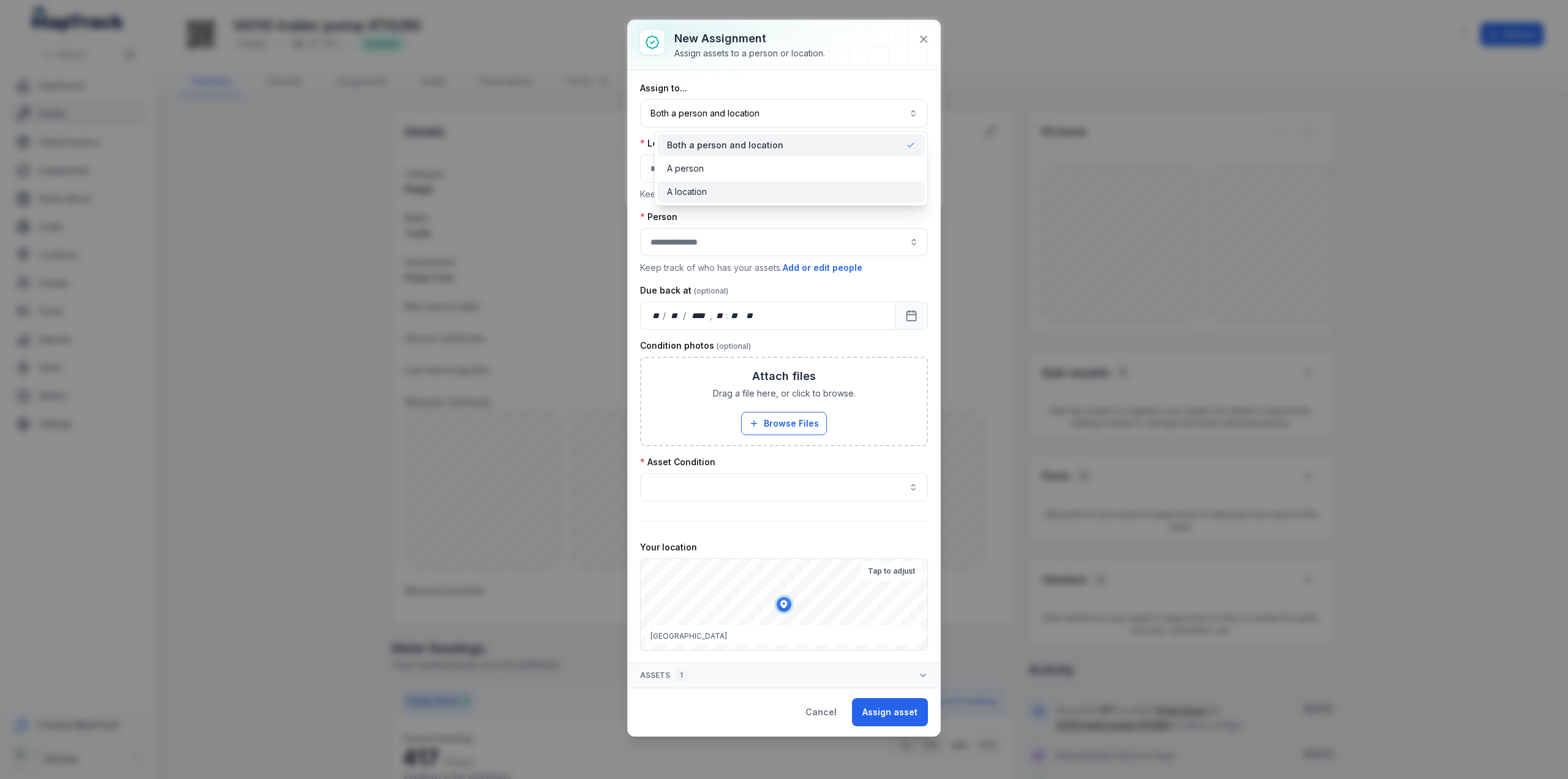
click at [677, 191] on span "A location" at bounding box center [687, 192] width 40 height 12
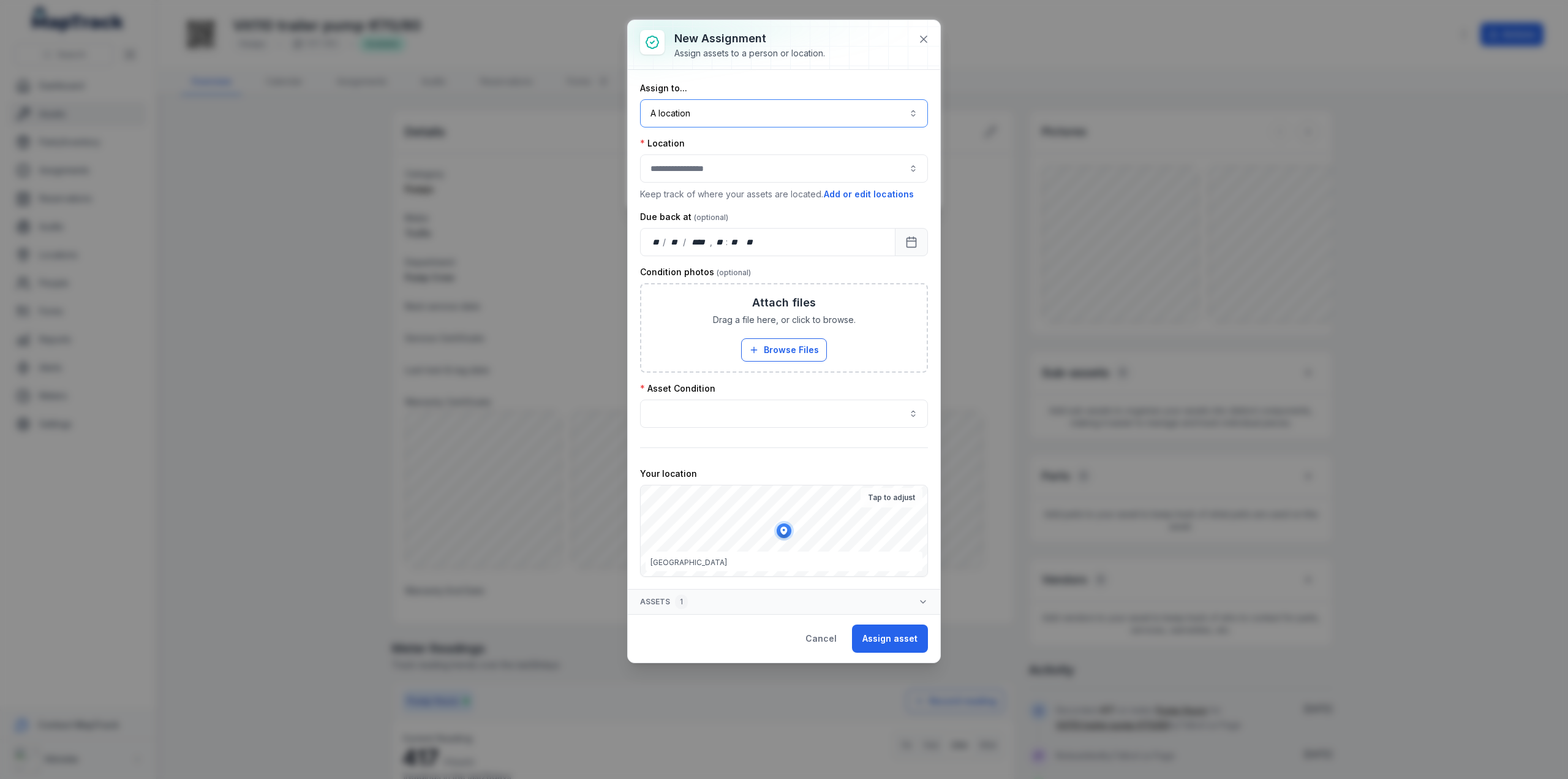
click at [799, 178] on div at bounding box center [784, 169] width 288 height 28
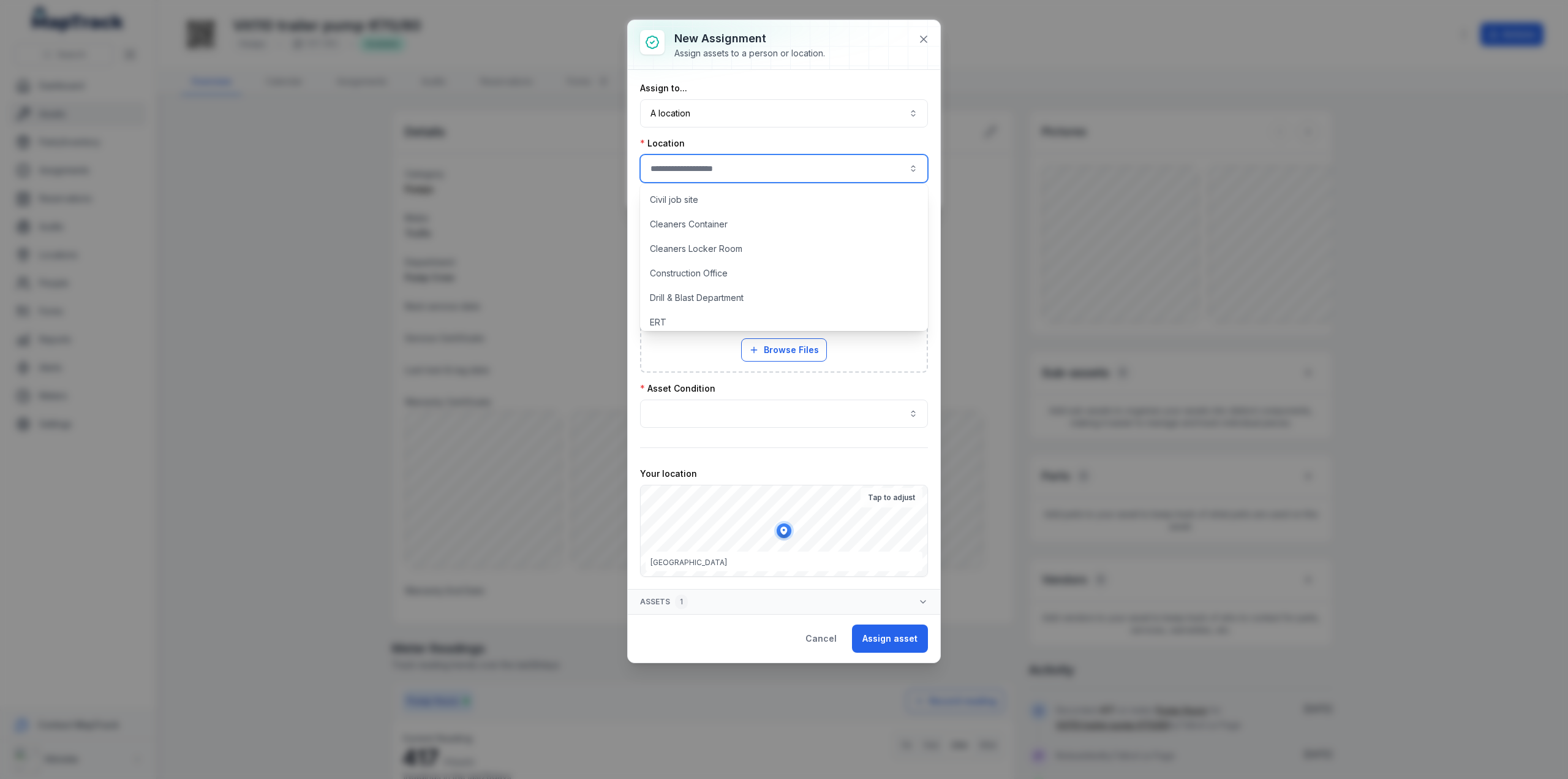
click at [721, 142] on div "Location" at bounding box center [784, 143] width 288 height 12
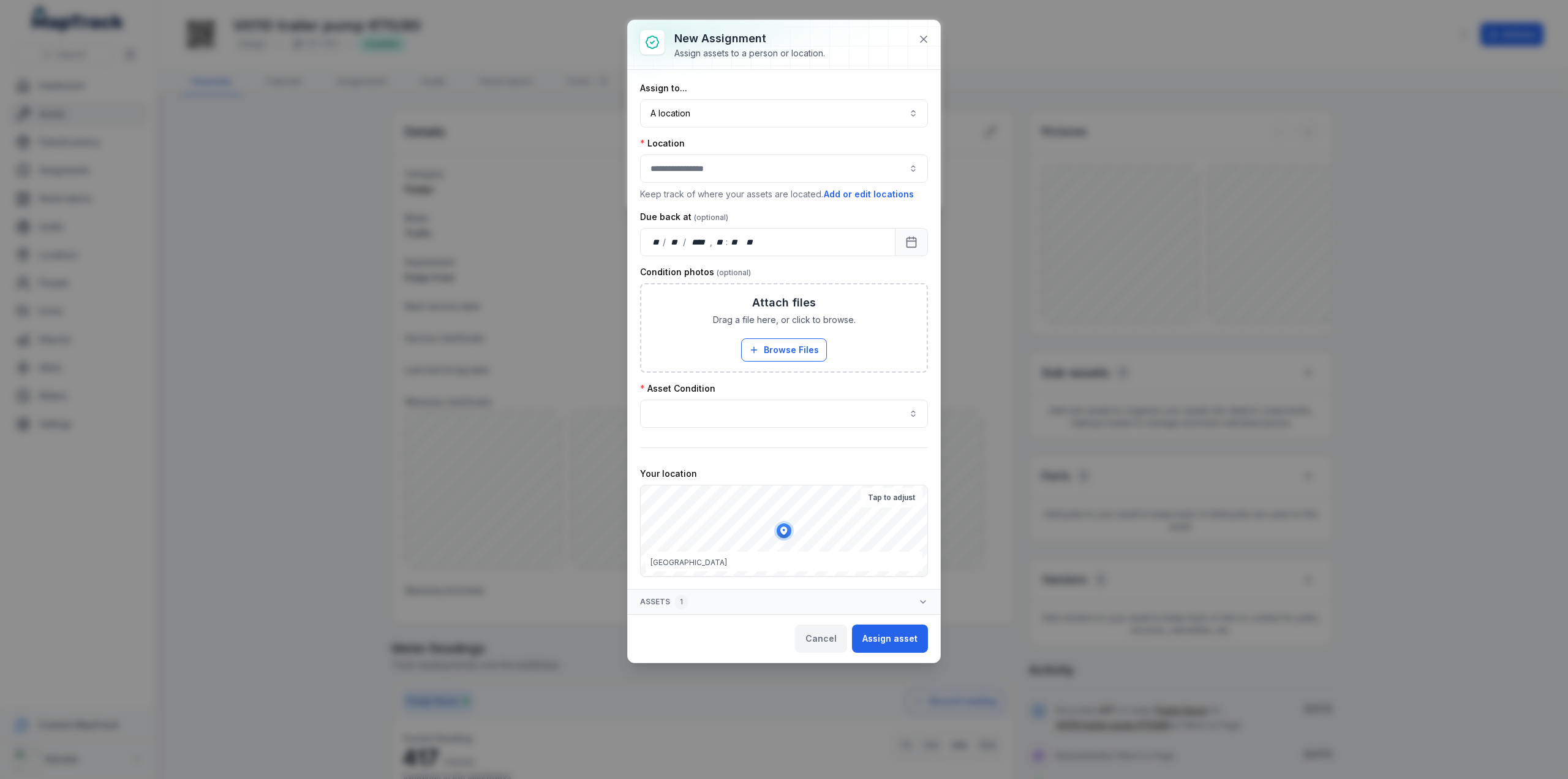
click at [820, 634] on button "Cancel" at bounding box center [821, 638] width 52 height 28
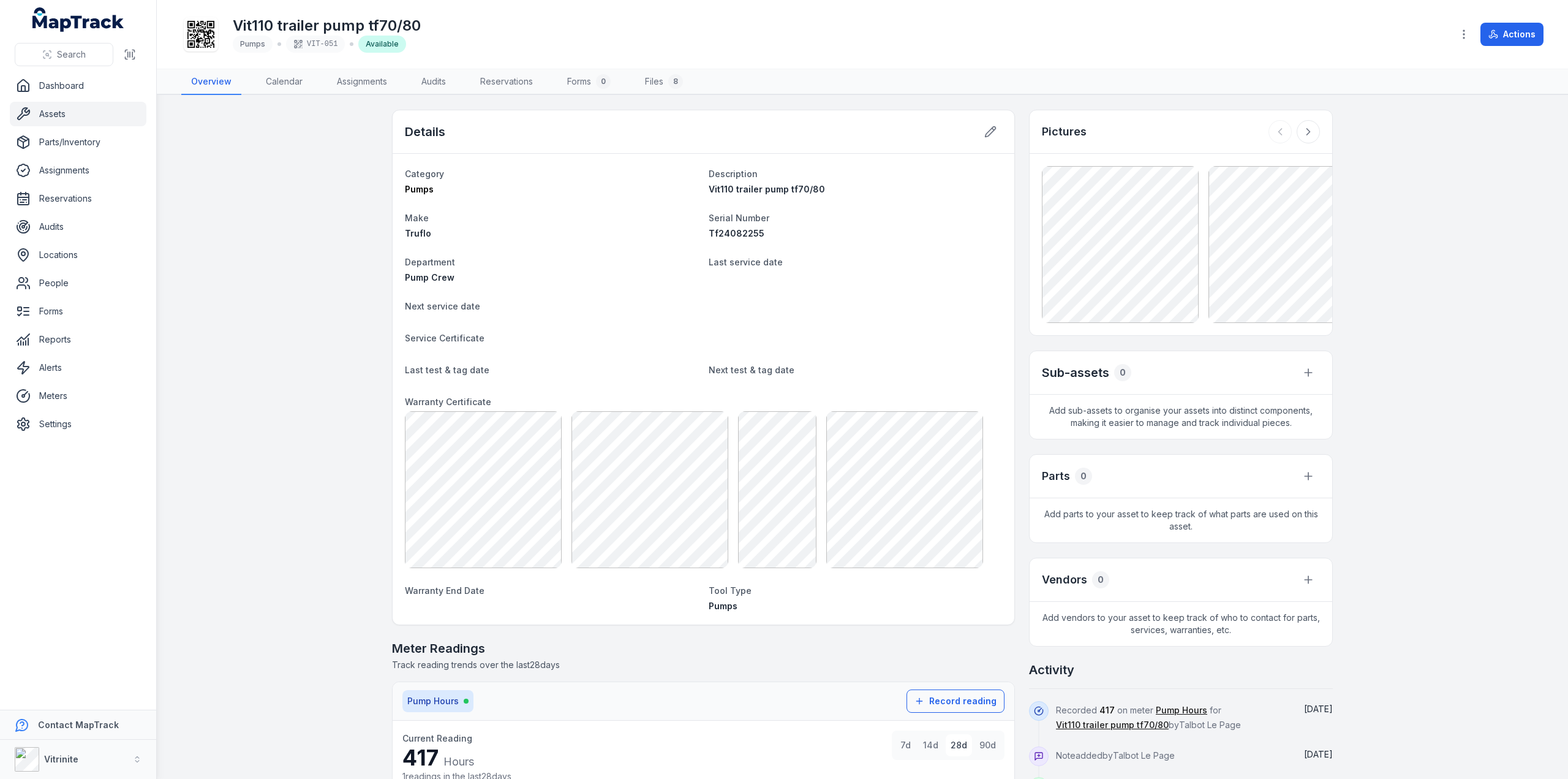
click at [42, 112] on link "Assets" at bounding box center [78, 114] width 137 height 25
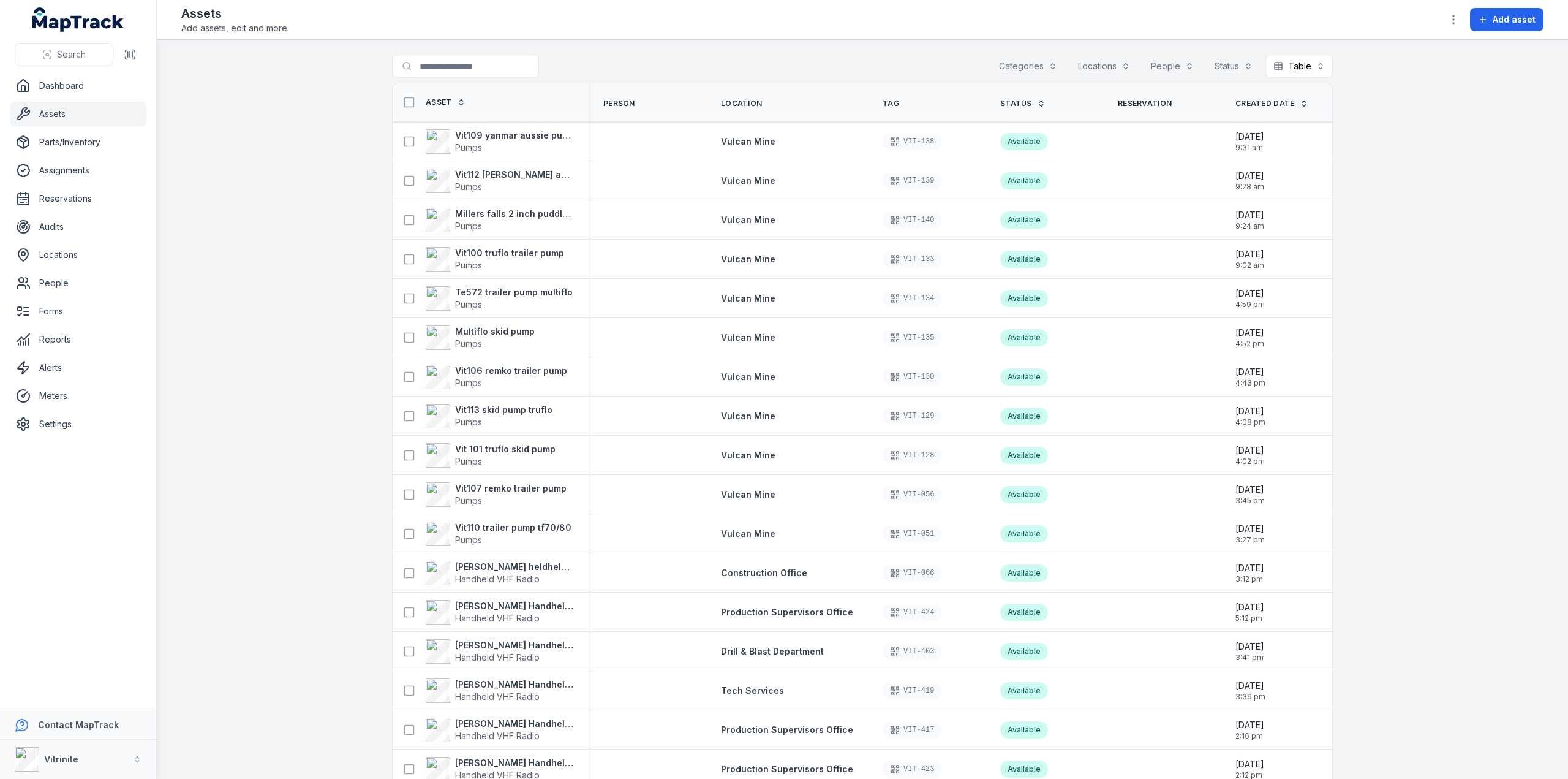
click at [1037, 100] on icon at bounding box center [1041, 103] width 9 height 9
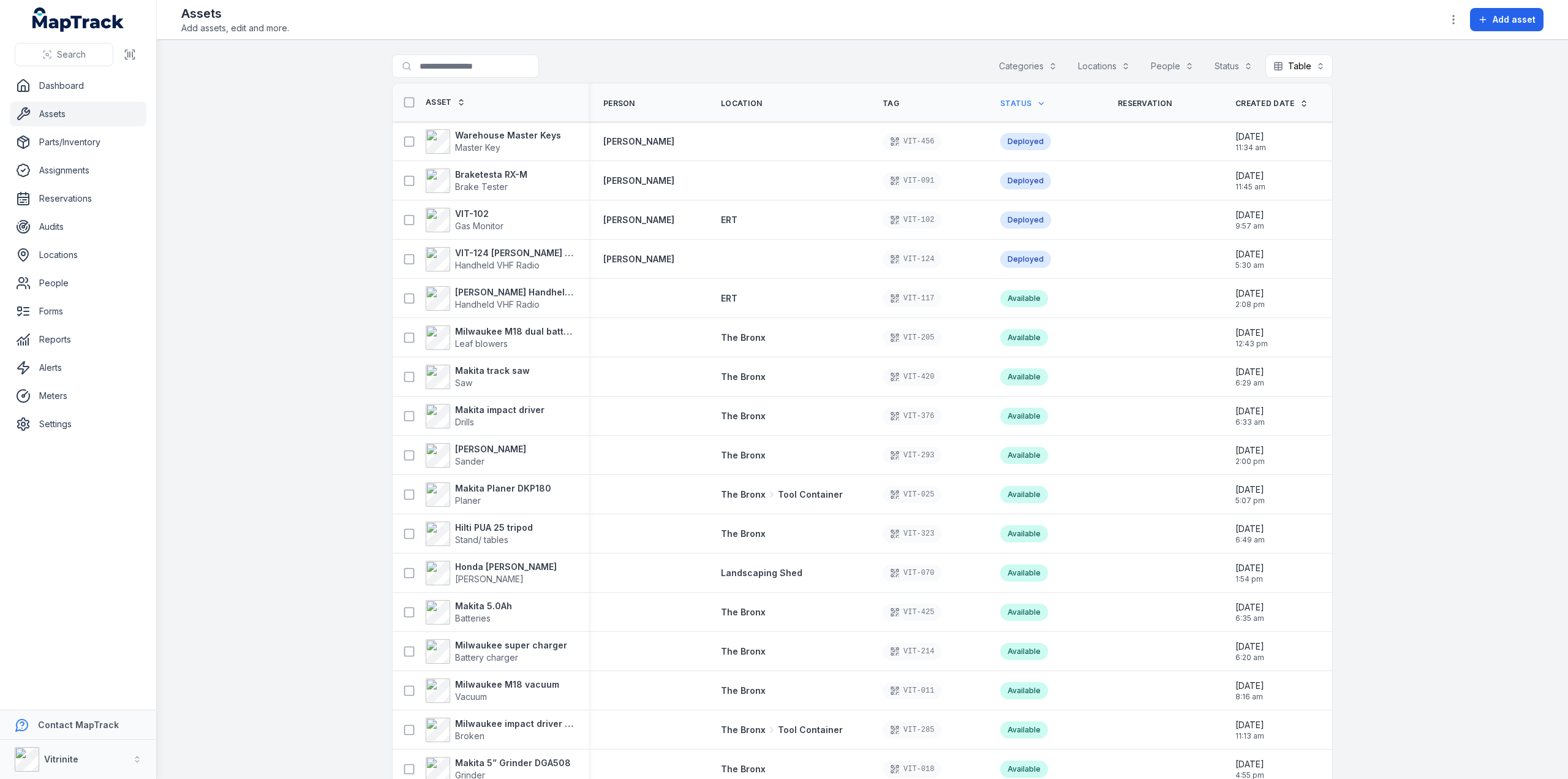
click at [1046, 62] on div "Categories" at bounding box center [1028, 66] width 74 height 23
click at [962, 200] on div "Pumps" at bounding box center [998, 205] width 114 height 22
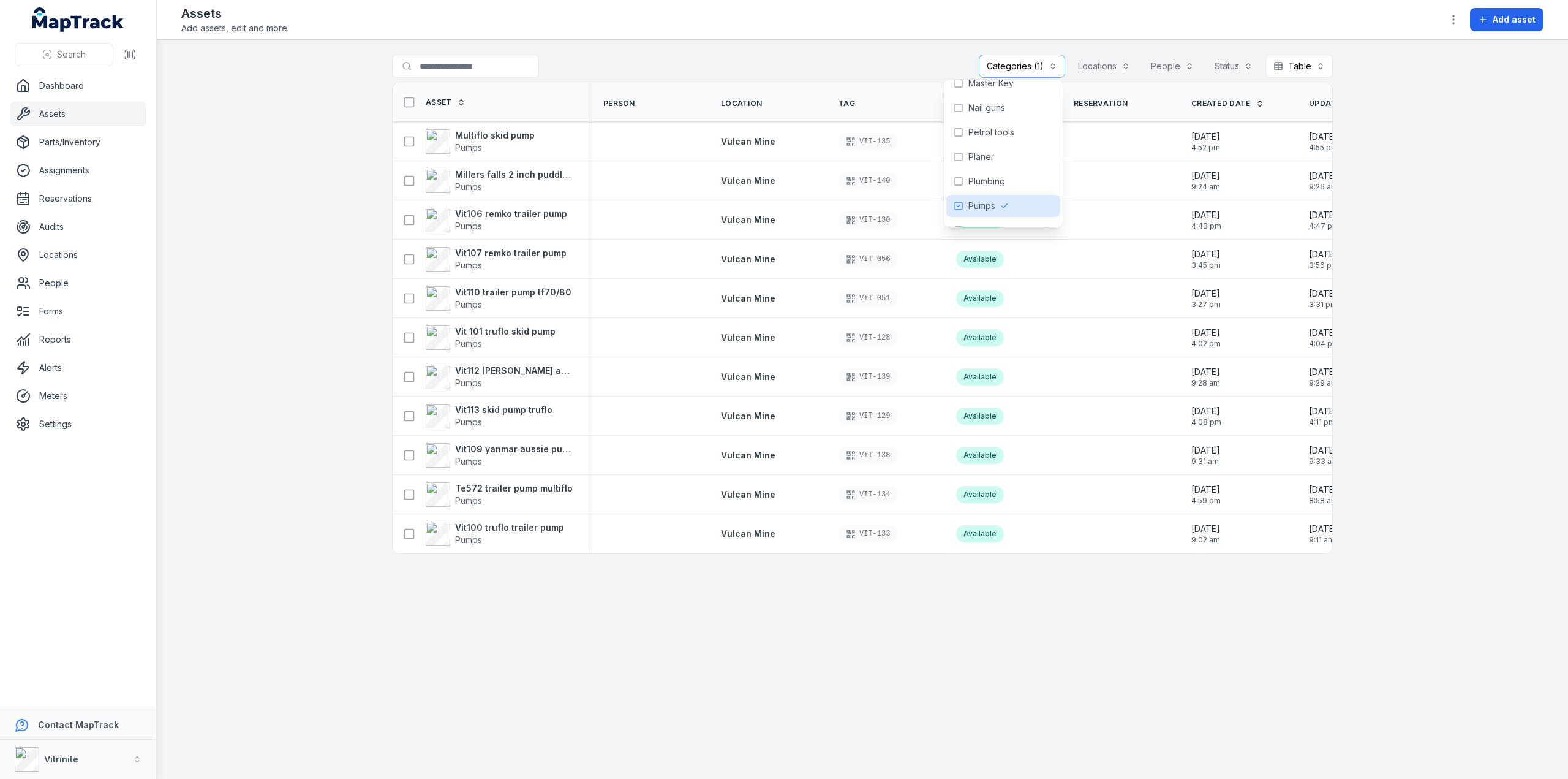
click at [300, 225] on main "**********" at bounding box center [862, 409] width 1411 height 739
click at [491, 525] on strong "Vit100 truflo trailer pump" at bounding box center [510, 527] width 109 height 12
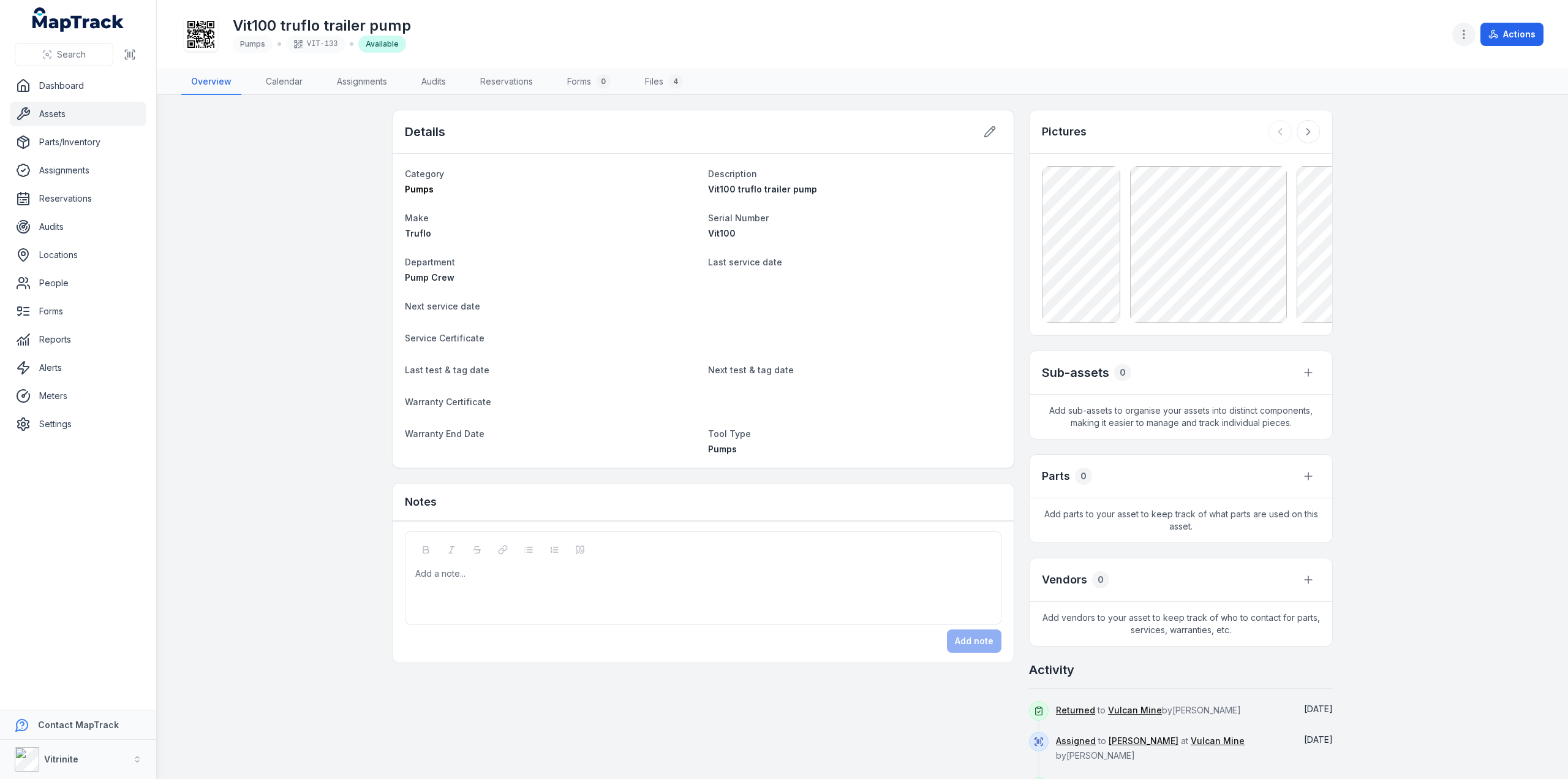
click at [1467, 34] on icon "button" at bounding box center [1463, 34] width 12 height 12
click at [1380, 112] on div "Manage meters" at bounding box center [1403, 111] width 137 height 22
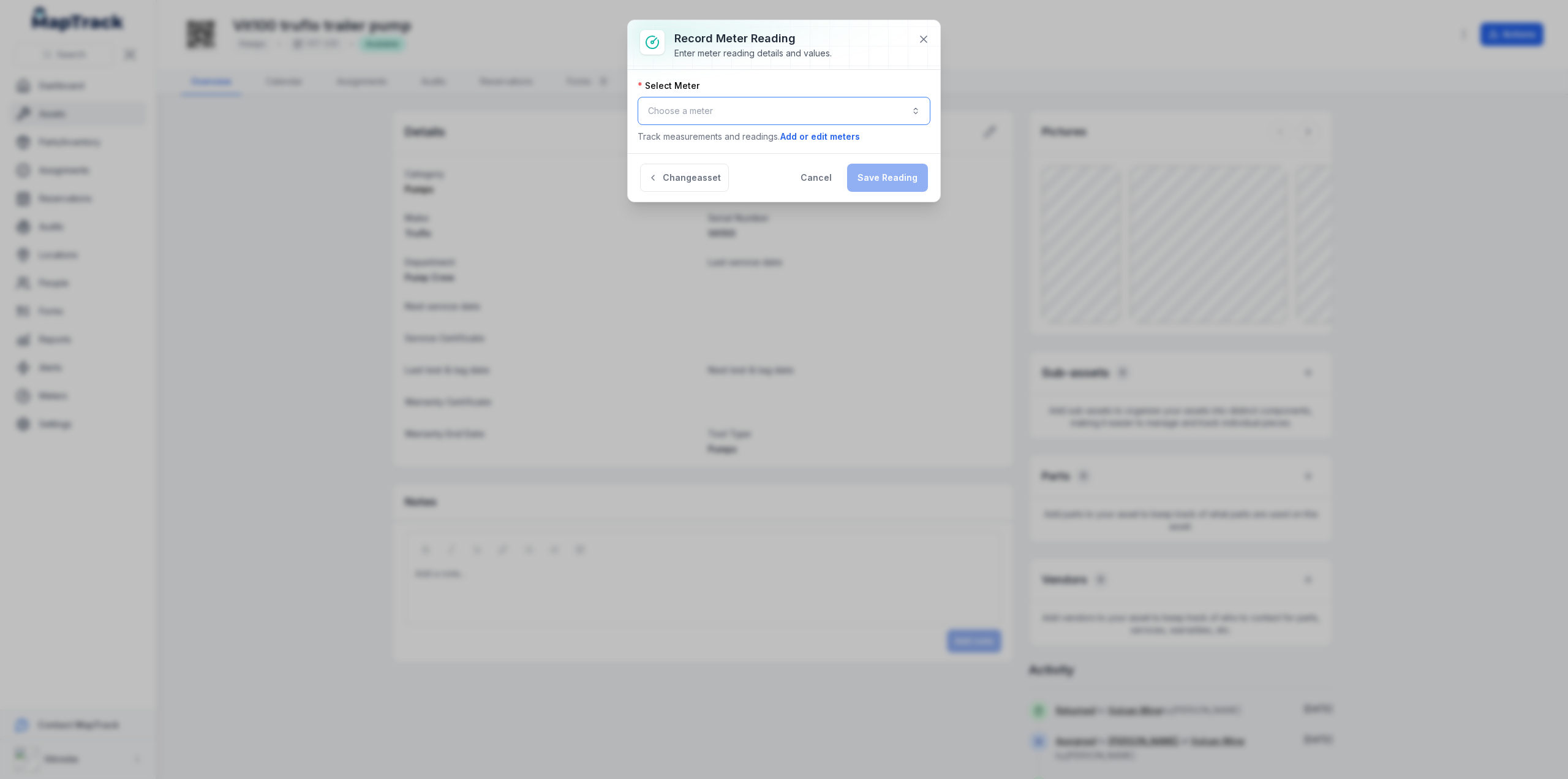
click at [698, 104] on button "Choose a meter" at bounding box center [784, 111] width 293 height 28
click at [688, 144] on span "Pump Hours" at bounding box center [690, 143] width 49 height 12
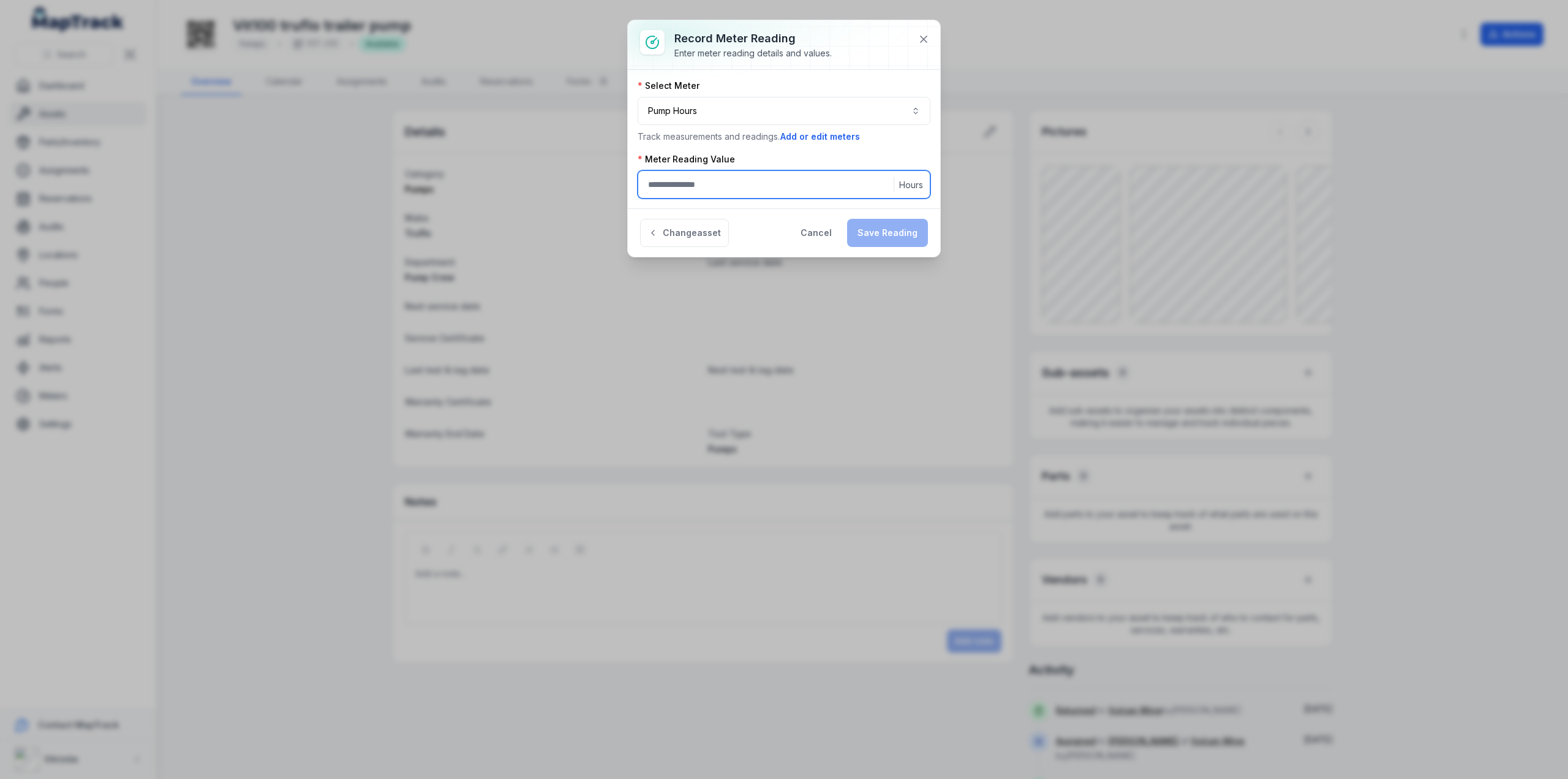
click at [693, 179] on input ":rv:-form-item-label" at bounding box center [784, 185] width 293 height 28
type input "****"
click at [885, 227] on button "Save Reading" at bounding box center [887, 233] width 81 height 28
